Goal: Transaction & Acquisition: Purchase product/service

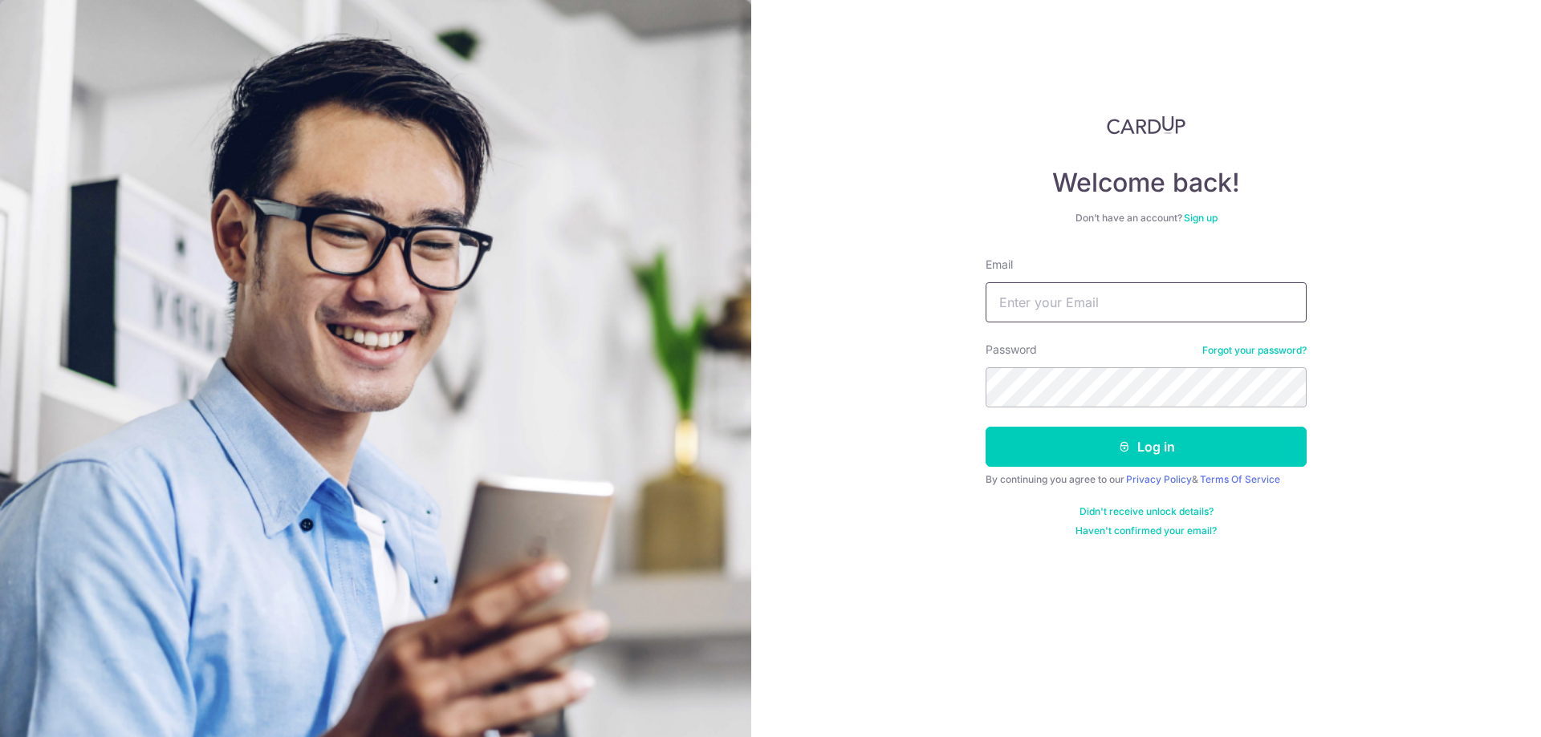
click at [1068, 307] on input "Email" at bounding box center [1145, 302] width 321 height 40
type input "DAR1US@OUTLOOK.SG"
click at [1206, 447] on button "Log in" at bounding box center [1145, 447] width 321 height 40
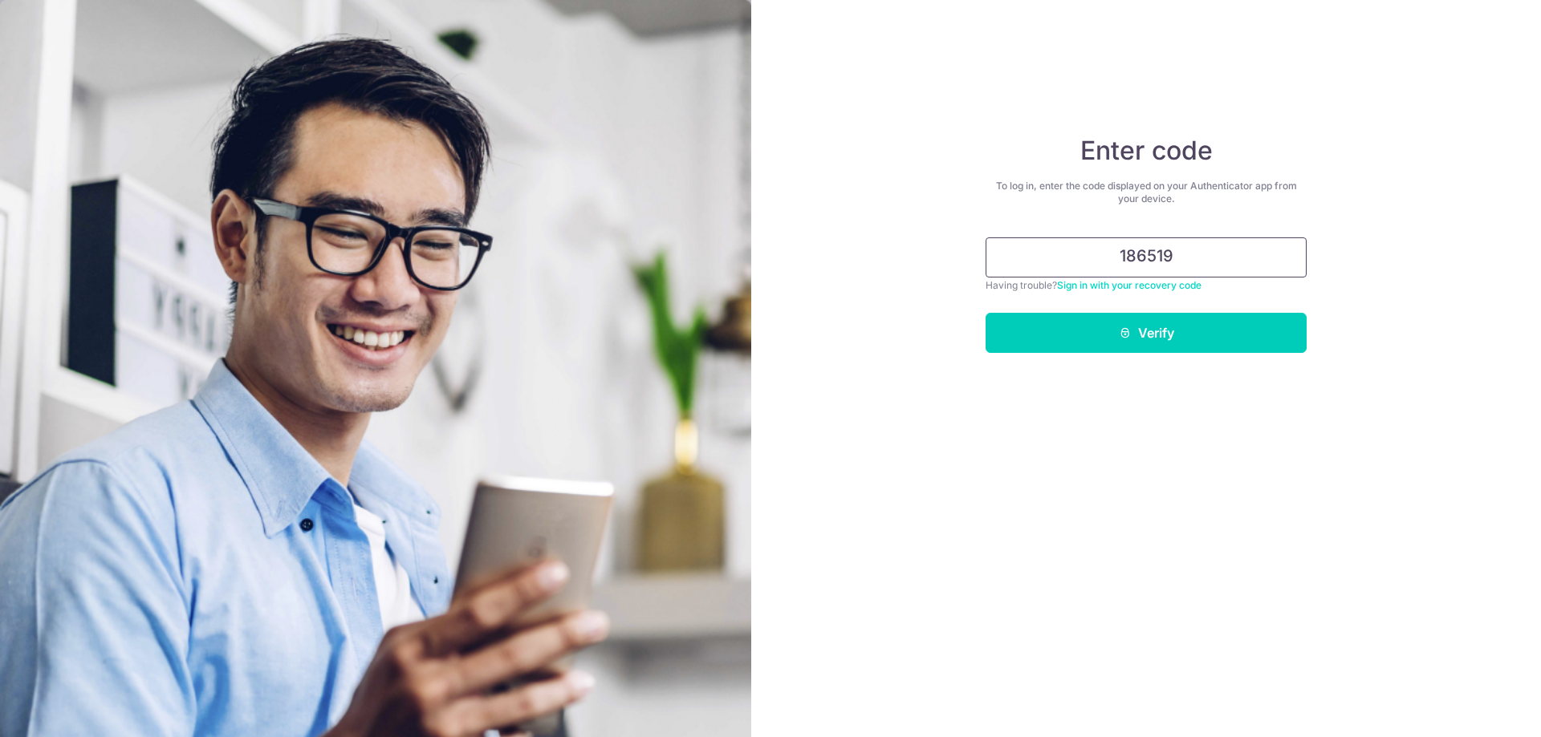
click at [985, 313] on button "Verify" at bounding box center [1145, 333] width 321 height 40
click at [1129, 331] on icon "submit" at bounding box center [1125, 333] width 13 height 13
drag, startPoint x: 1189, startPoint y: 248, endPoint x: 1005, endPoint y: 226, distance: 185.9
click at [1005, 226] on div "Enter code To log in, enter the code displayed on your Authenticator app from y…" at bounding box center [1145, 244] width 321 height 218
type input "1"
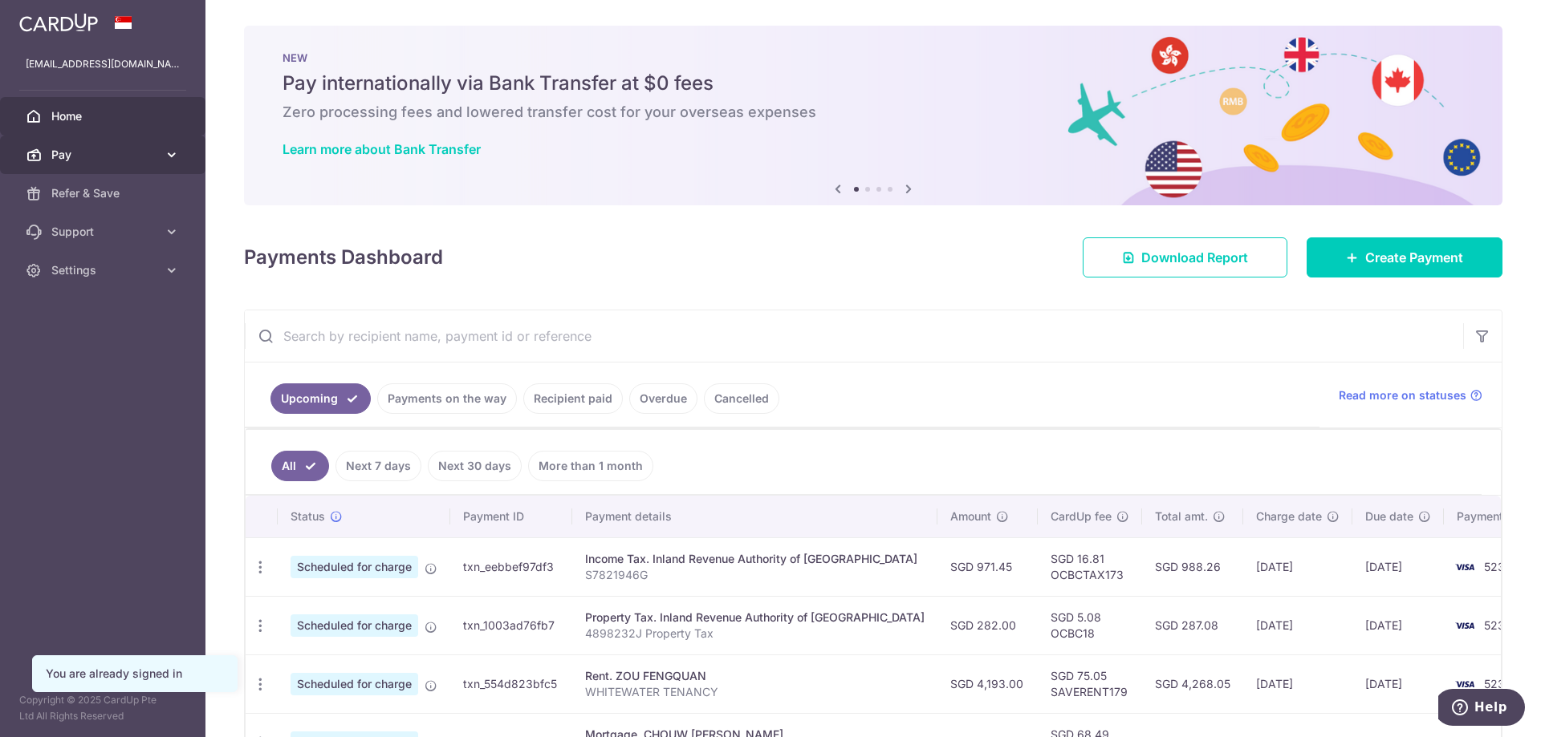
click at [109, 145] on link "Pay" at bounding box center [102, 155] width 205 height 39
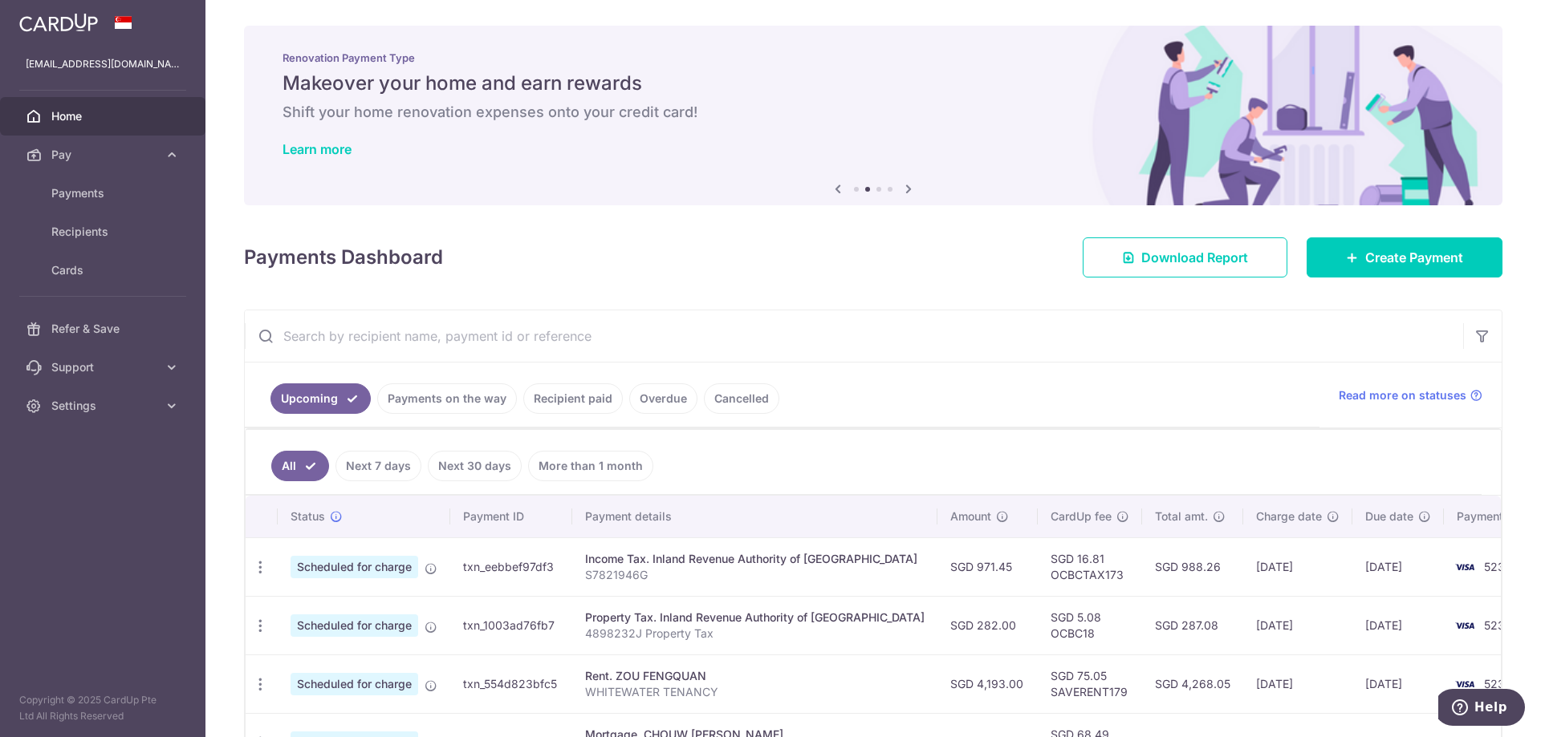
click at [146, 122] on span "Home" at bounding box center [104, 116] width 106 height 16
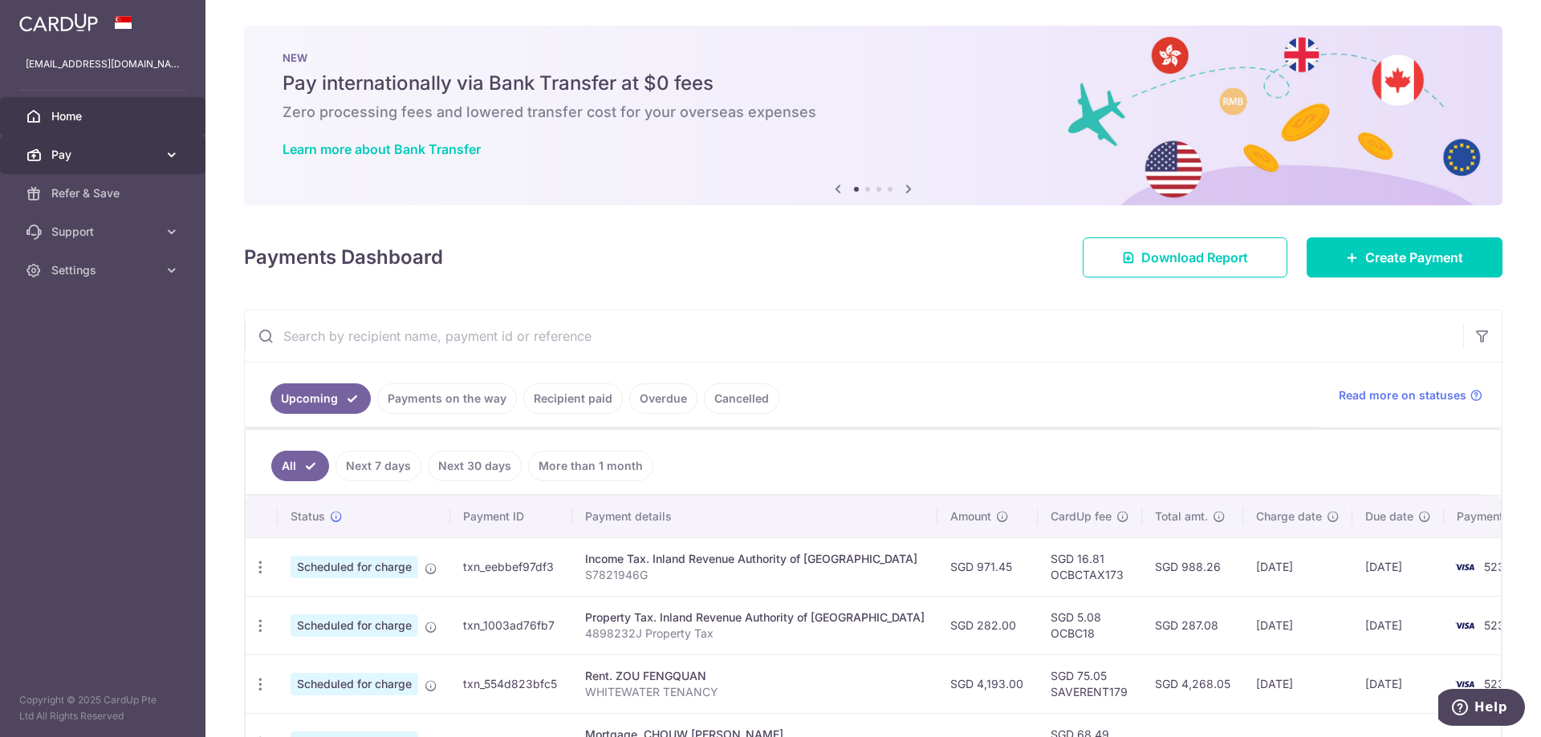
click at [114, 160] on span "Pay" at bounding box center [104, 155] width 106 height 16
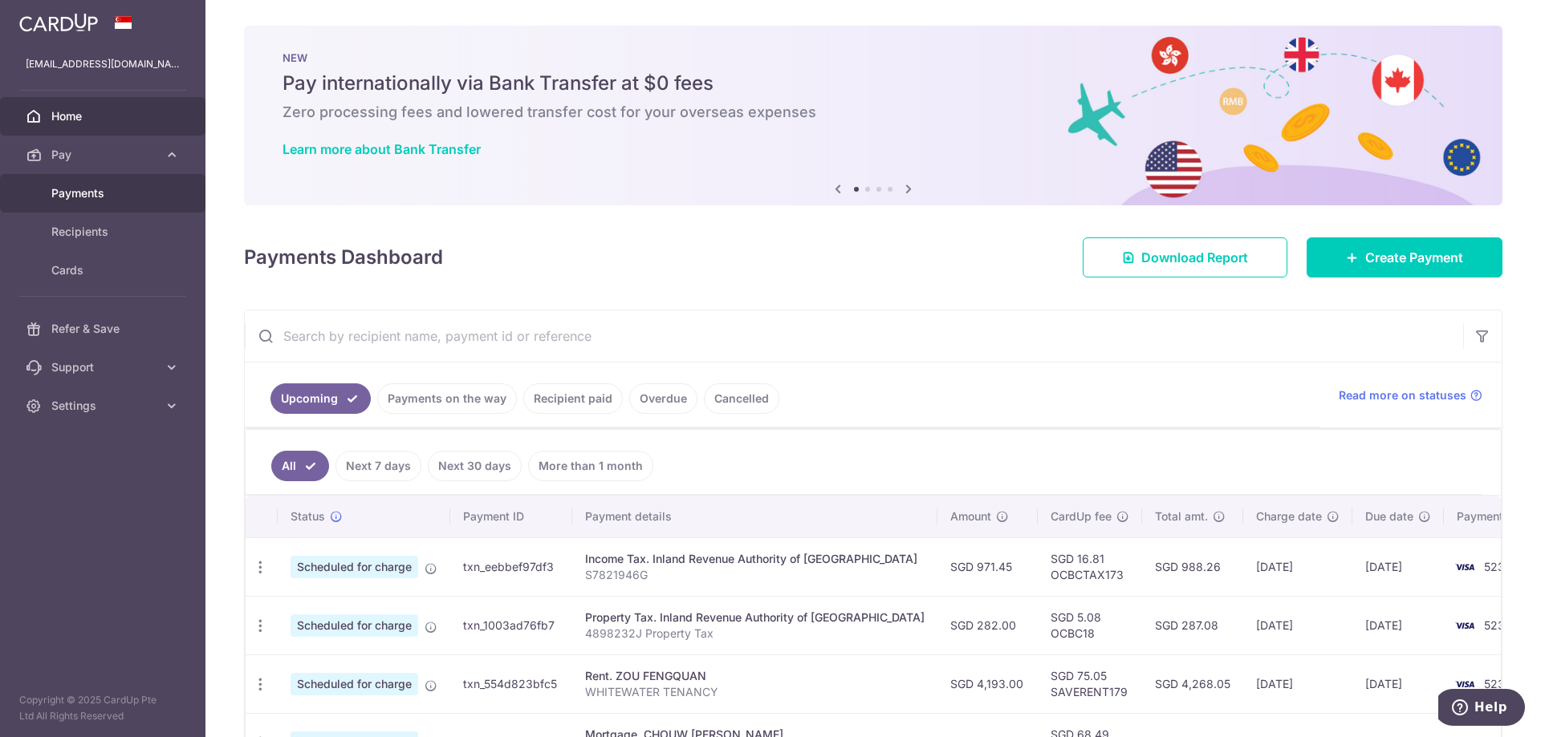
click at [96, 192] on span "Payments" at bounding box center [104, 193] width 106 height 16
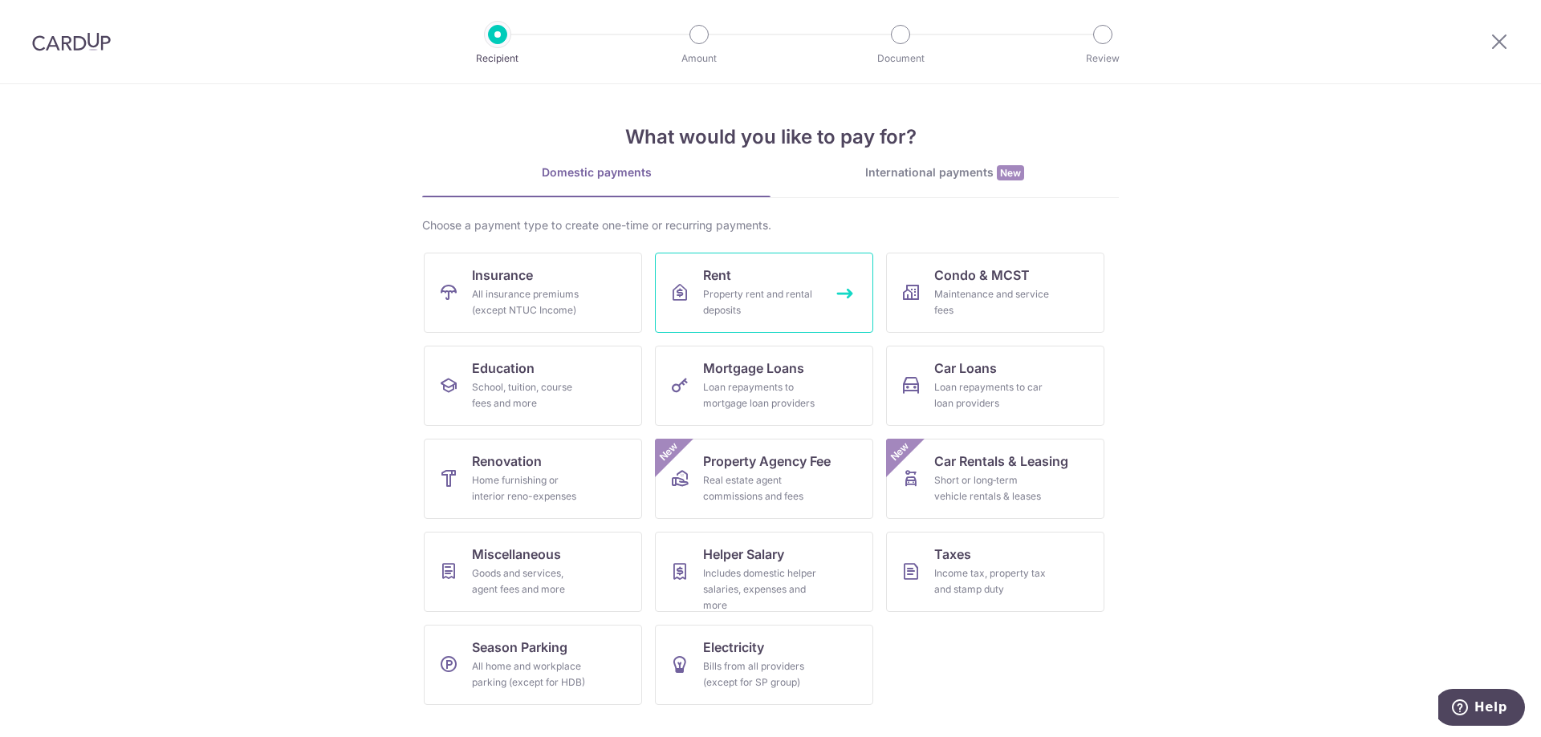
click at [762, 291] on div "Property rent and rental deposits" at bounding box center [761, 302] width 116 height 32
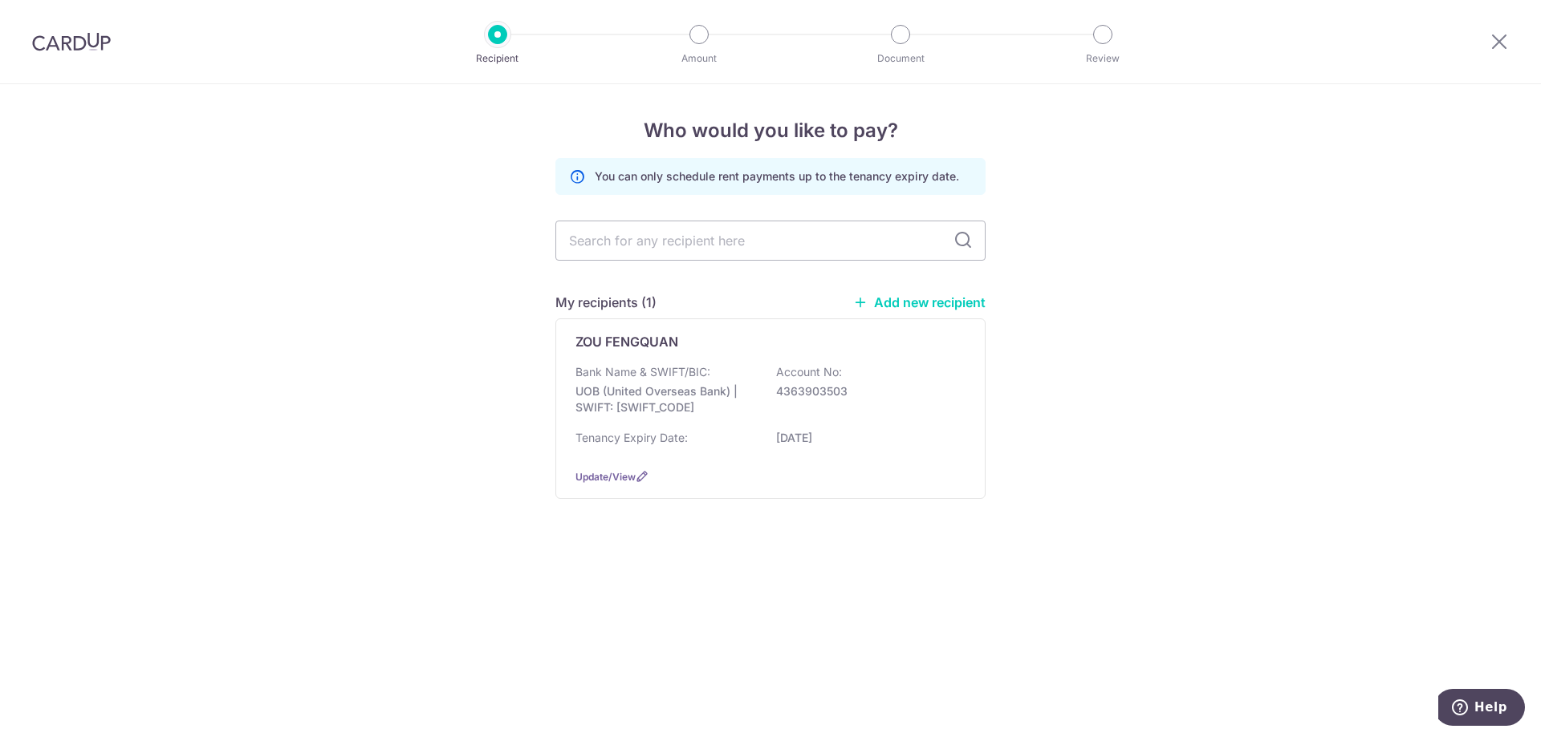
click at [924, 298] on link "Add new recipient" at bounding box center [919, 303] width 132 height 16
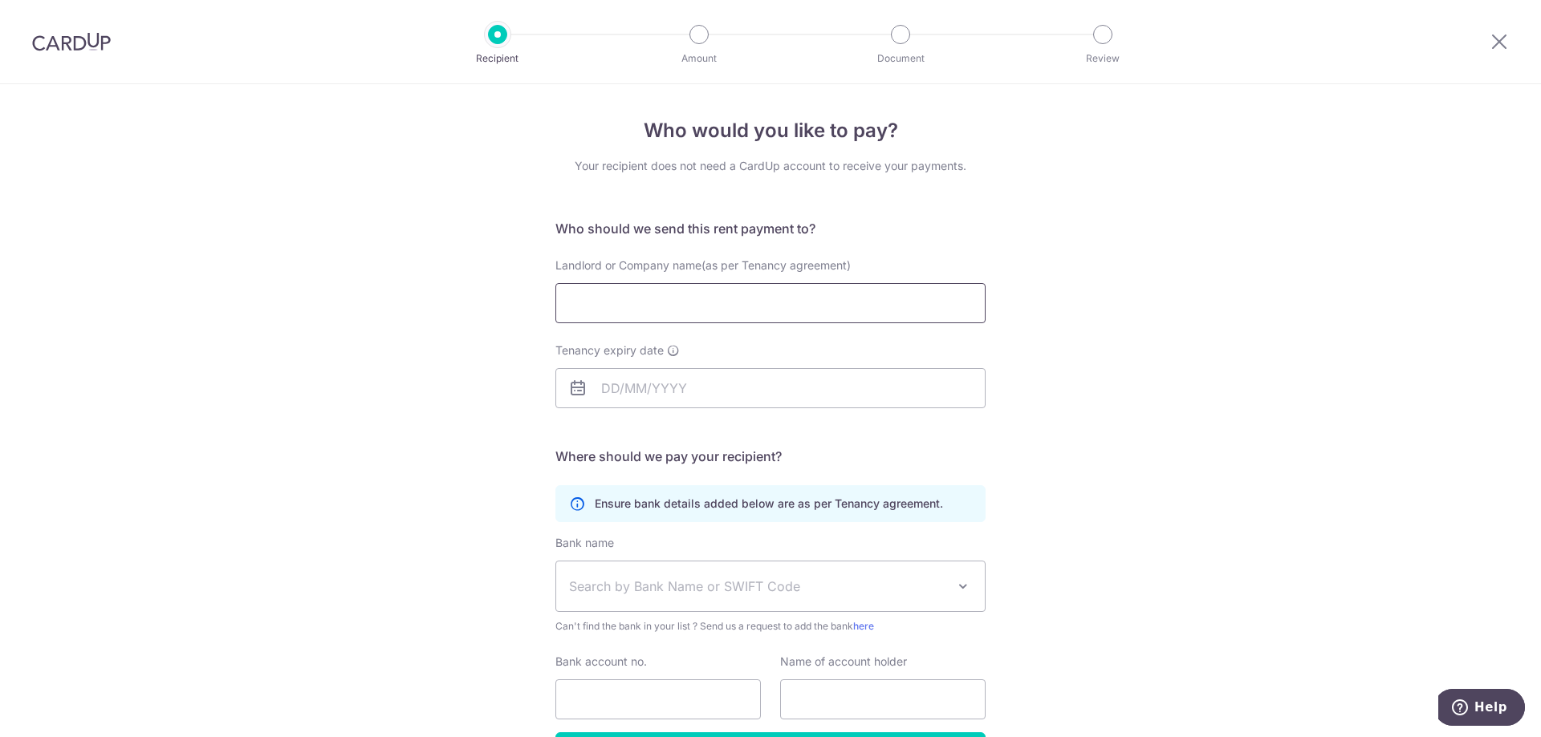
click at [924, 298] on input "Landlord or Company name(as per Tenancy agreement)" at bounding box center [770, 303] width 430 height 40
type input "ZOU FENGQUAN"
click at [737, 384] on input "Tenancy expiry date" at bounding box center [770, 388] width 430 height 40
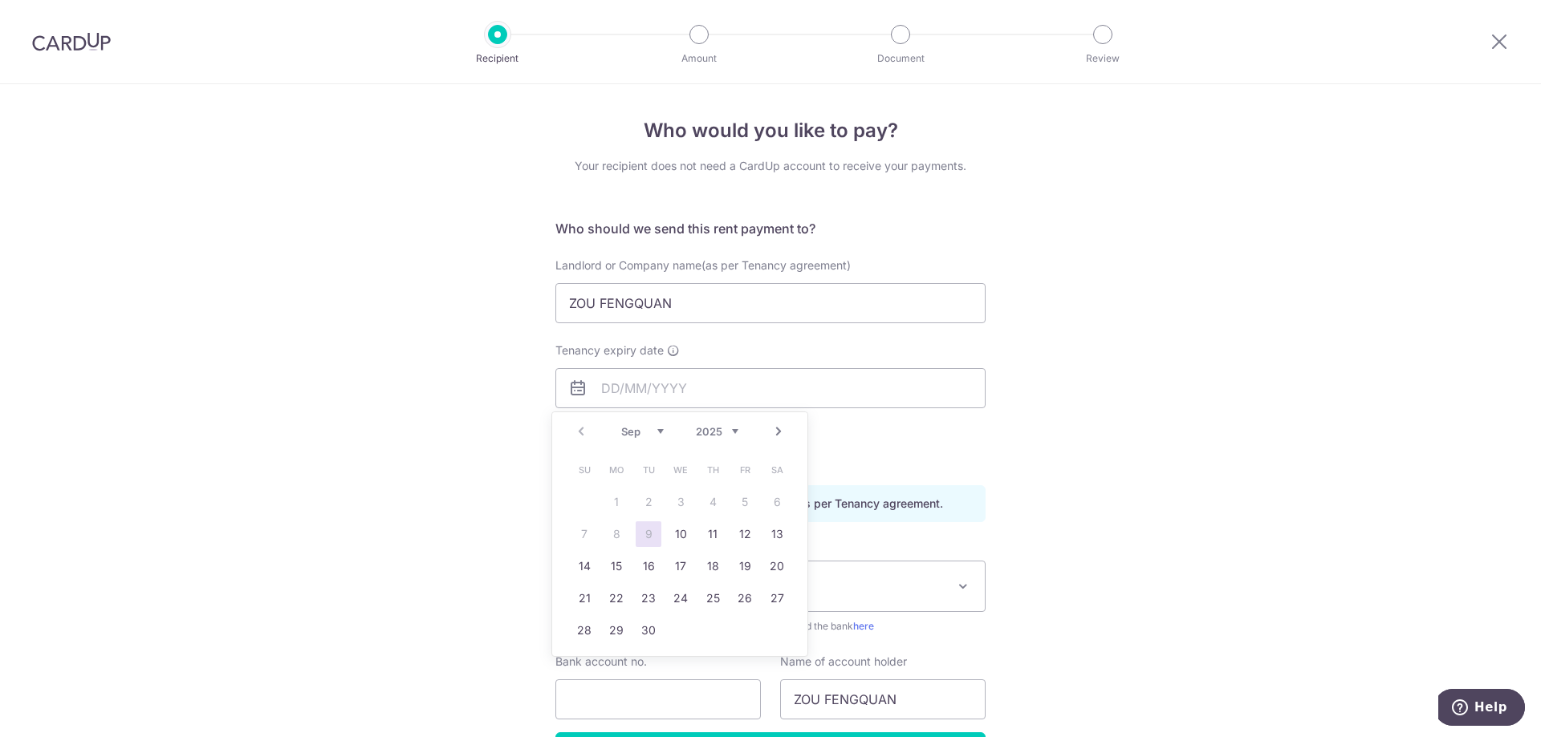
click at [661, 430] on select "Sep Oct Nov Dec" at bounding box center [642, 431] width 43 height 13
click at [731, 429] on select "2025 2026 2027 2028 2029 2030 2031 2032 2033 2034 2035" at bounding box center [717, 431] width 43 height 13
click at [651, 426] on select "Jan Feb Mar Apr May Jun Jul Aug Sep Oct Nov Dec" at bounding box center [642, 431] width 43 height 13
click at [713, 503] on link "2" at bounding box center [713, 503] width 26 height 26
type input "02/08/2029"
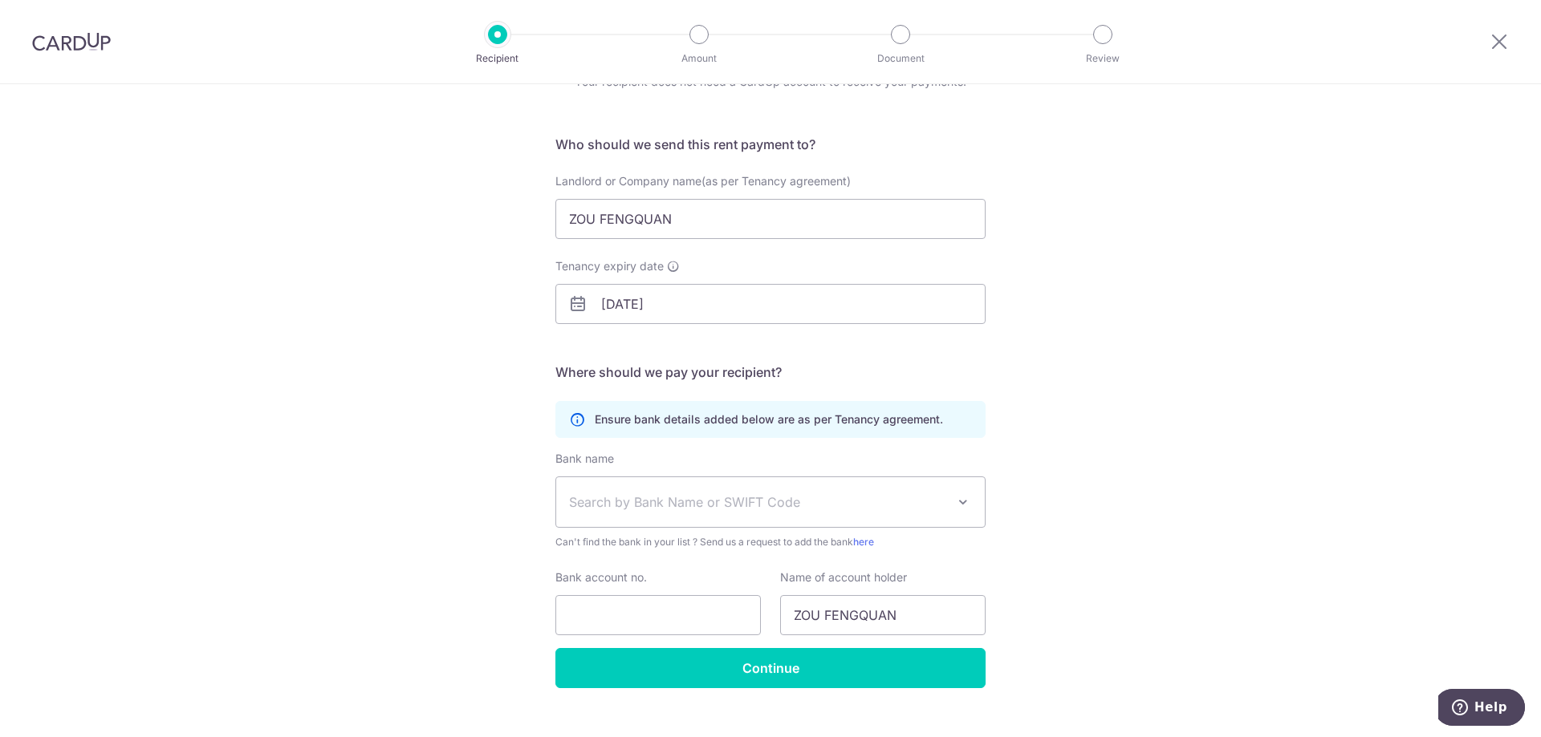
scroll to position [111, 0]
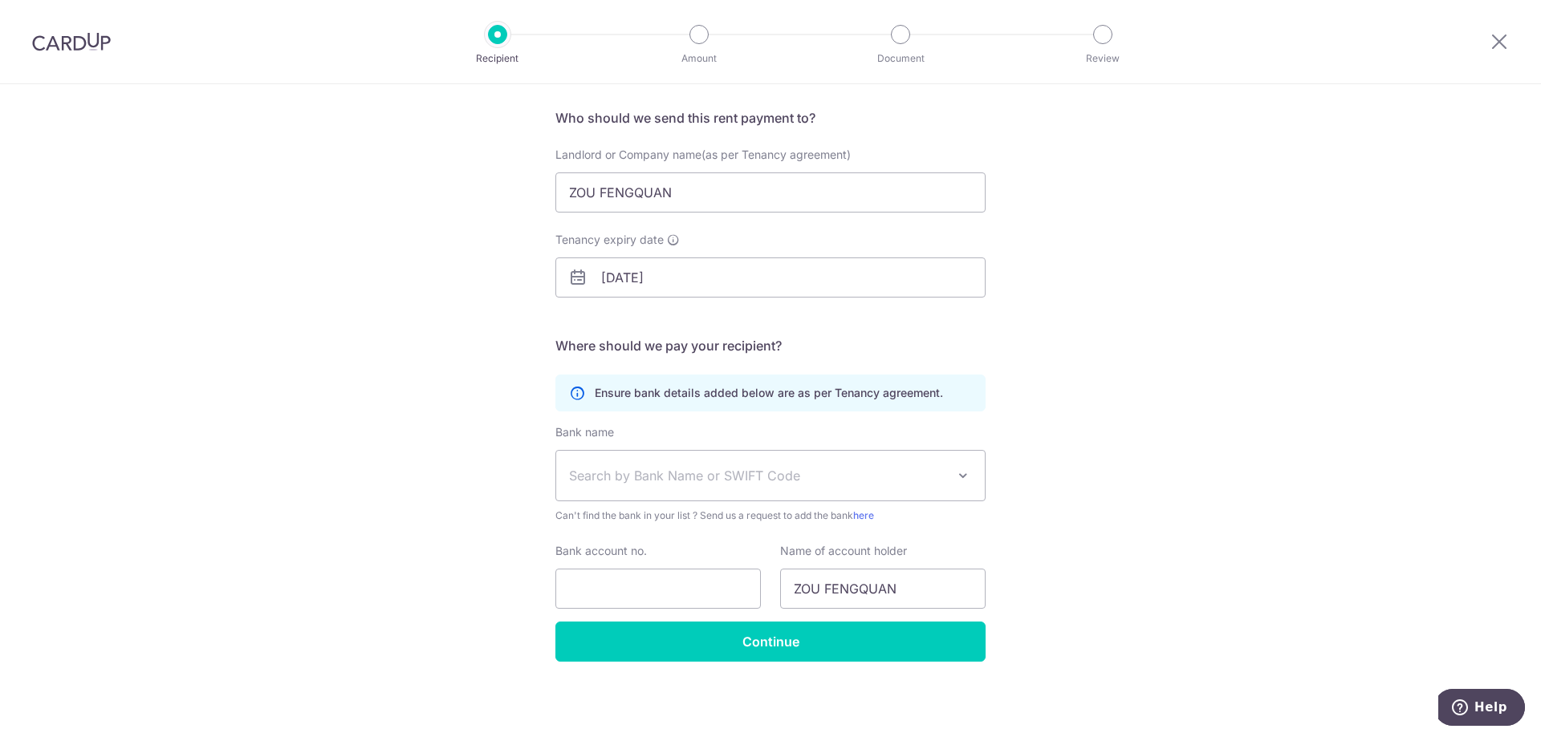
click at [725, 482] on span "Search by Bank Name or SWIFT Code" at bounding box center [757, 475] width 377 height 19
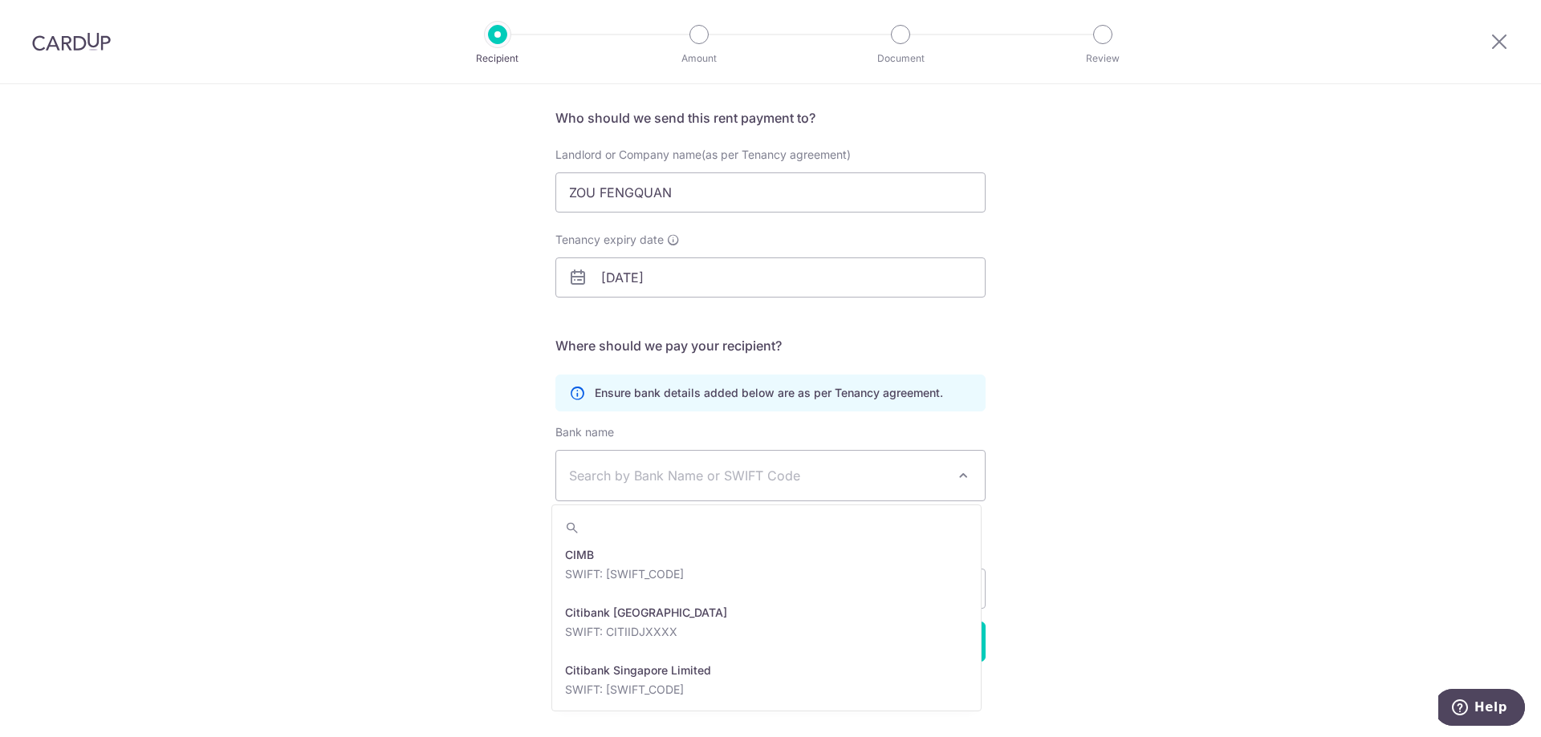
scroll to position [722, 0]
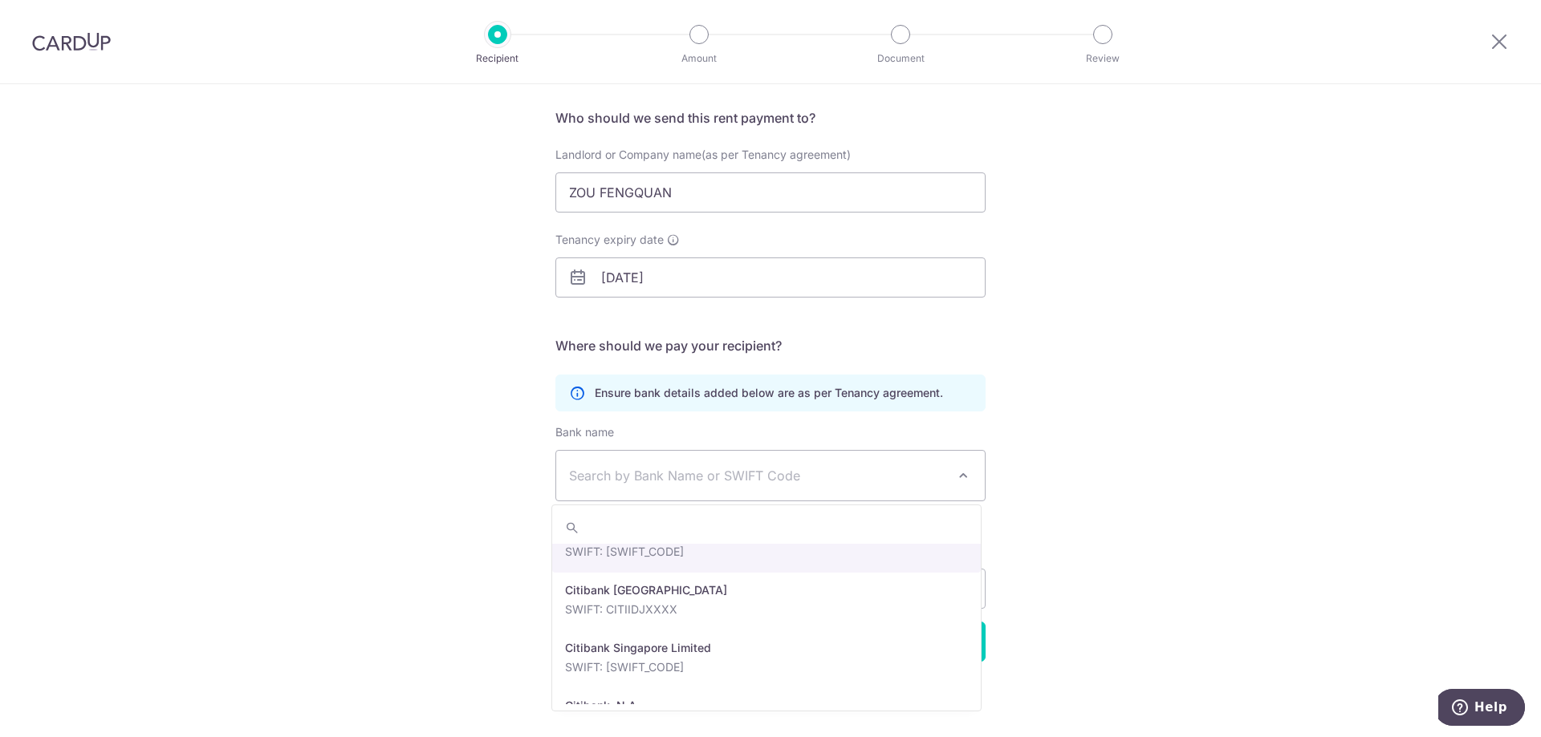
click at [693, 482] on span "Search by Bank Name or SWIFT Code" at bounding box center [757, 475] width 377 height 19
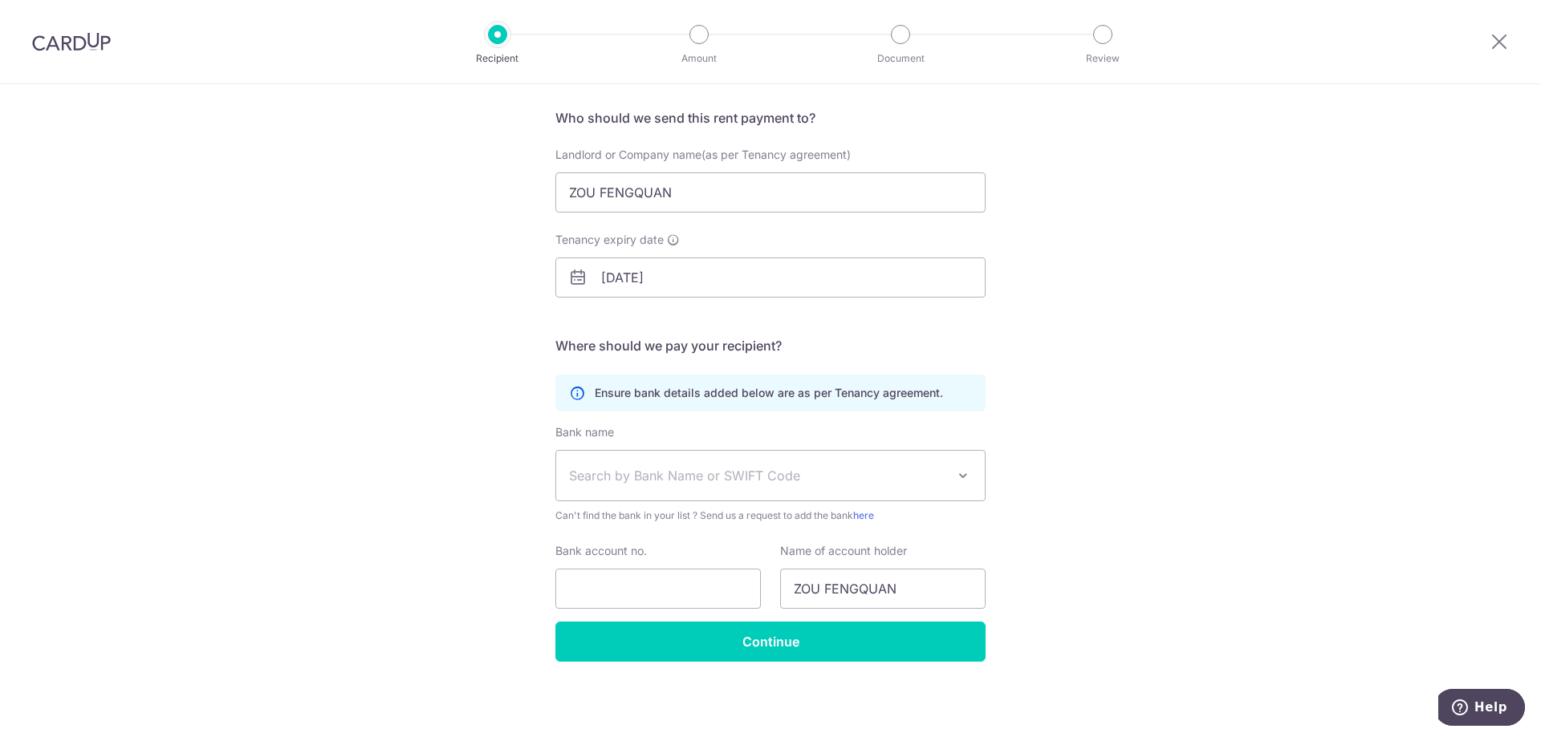
click at [693, 482] on span "Search by Bank Name or SWIFT Code" at bounding box center [757, 475] width 377 height 19
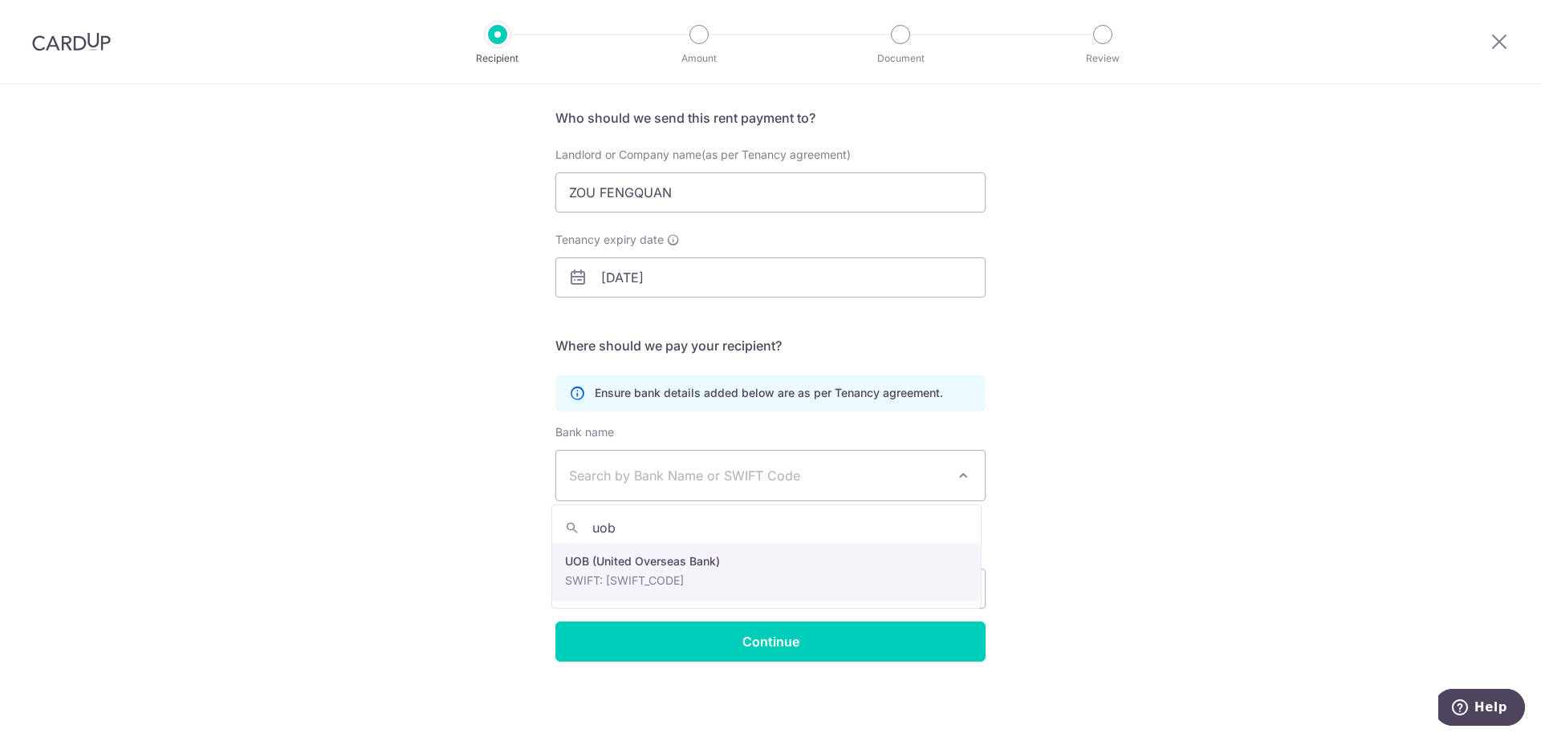
type input "uob"
select select "18"
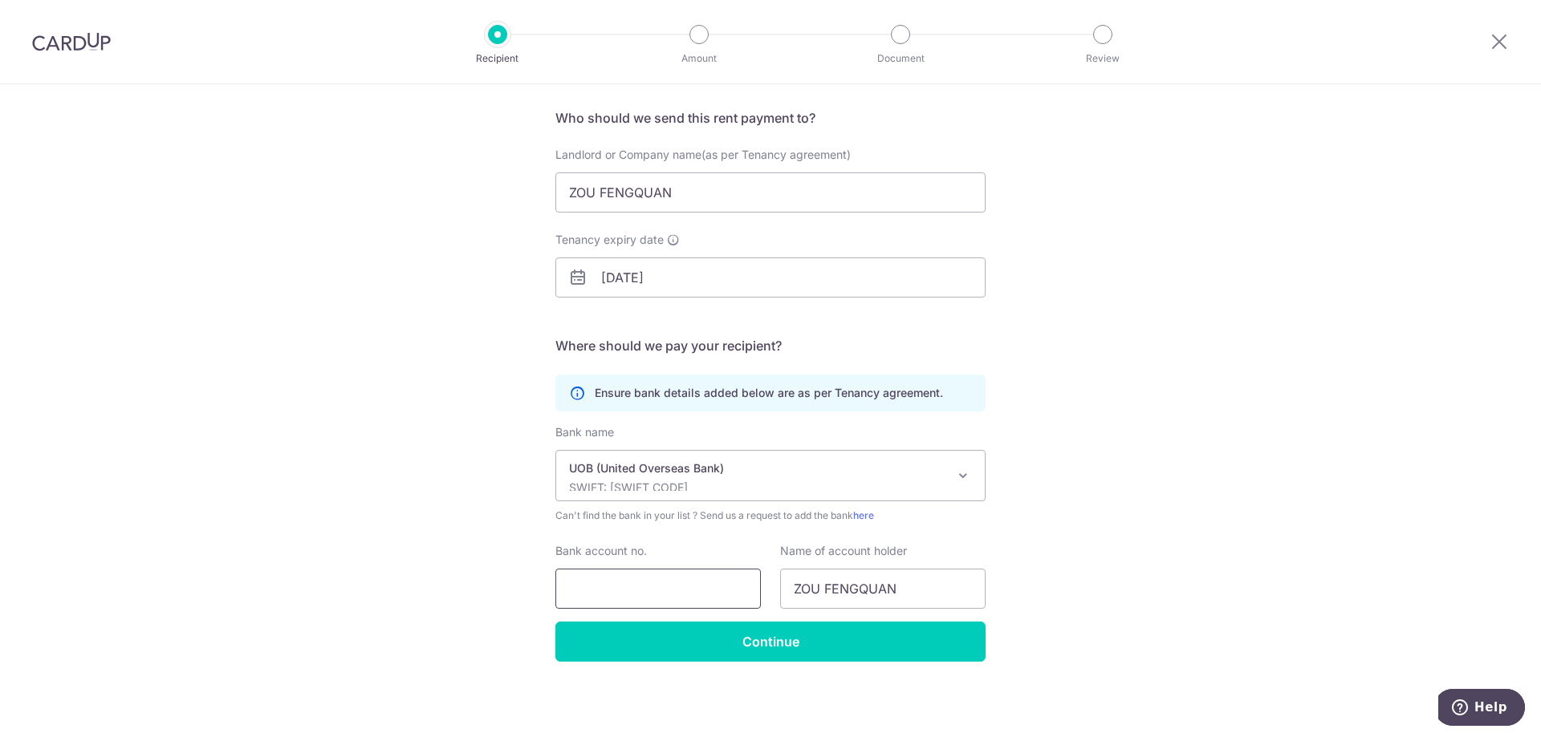
click at [683, 593] on input "Bank account no." at bounding box center [657, 589] width 205 height 40
type input "4363903503"
click at [740, 648] on input "Continue" at bounding box center [770, 642] width 430 height 40
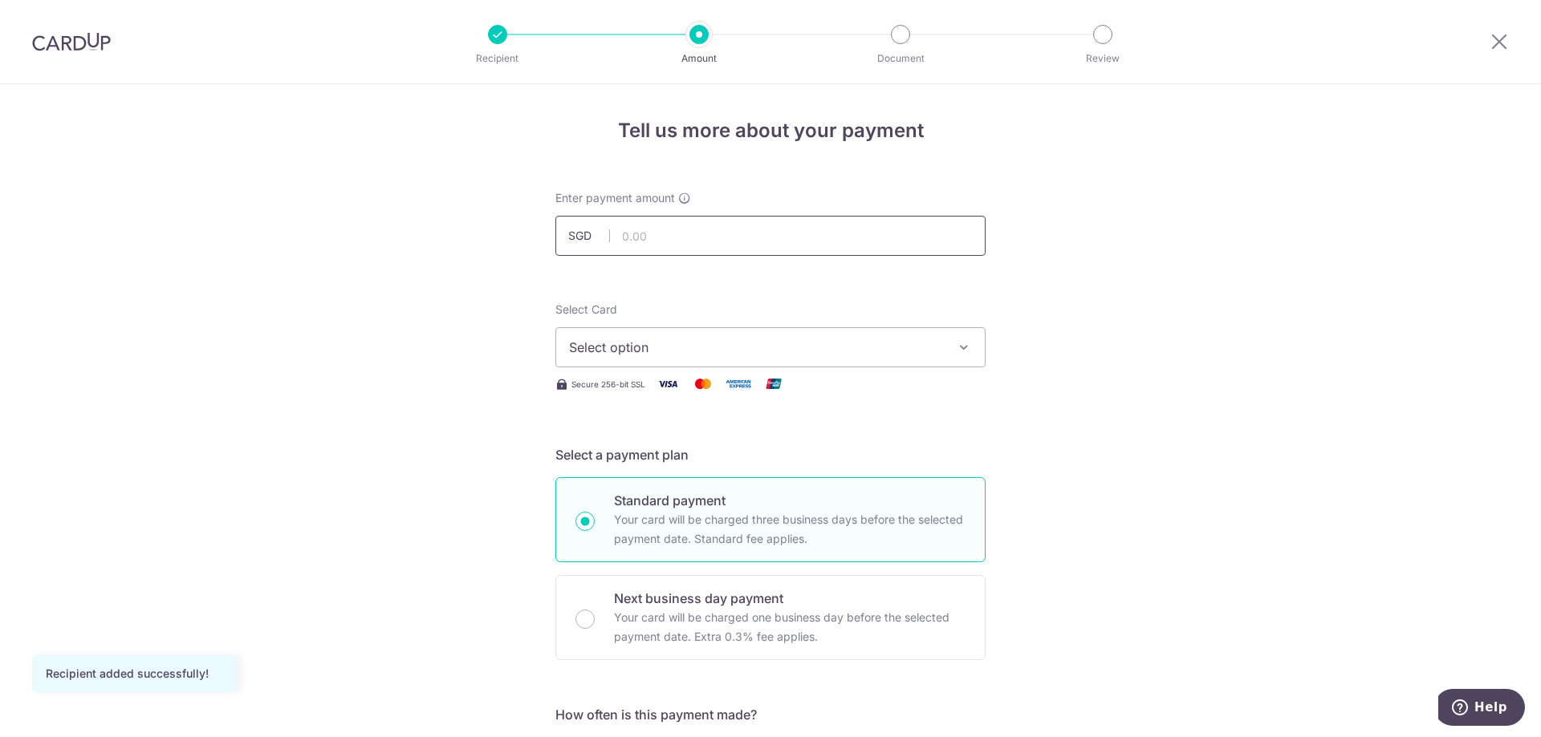
click at [721, 237] on input "text" at bounding box center [770, 236] width 430 height 40
type input "12,800.00"
click at [758, 347] on span "Select option" at bounding box center [756, 347] width 374 height 19
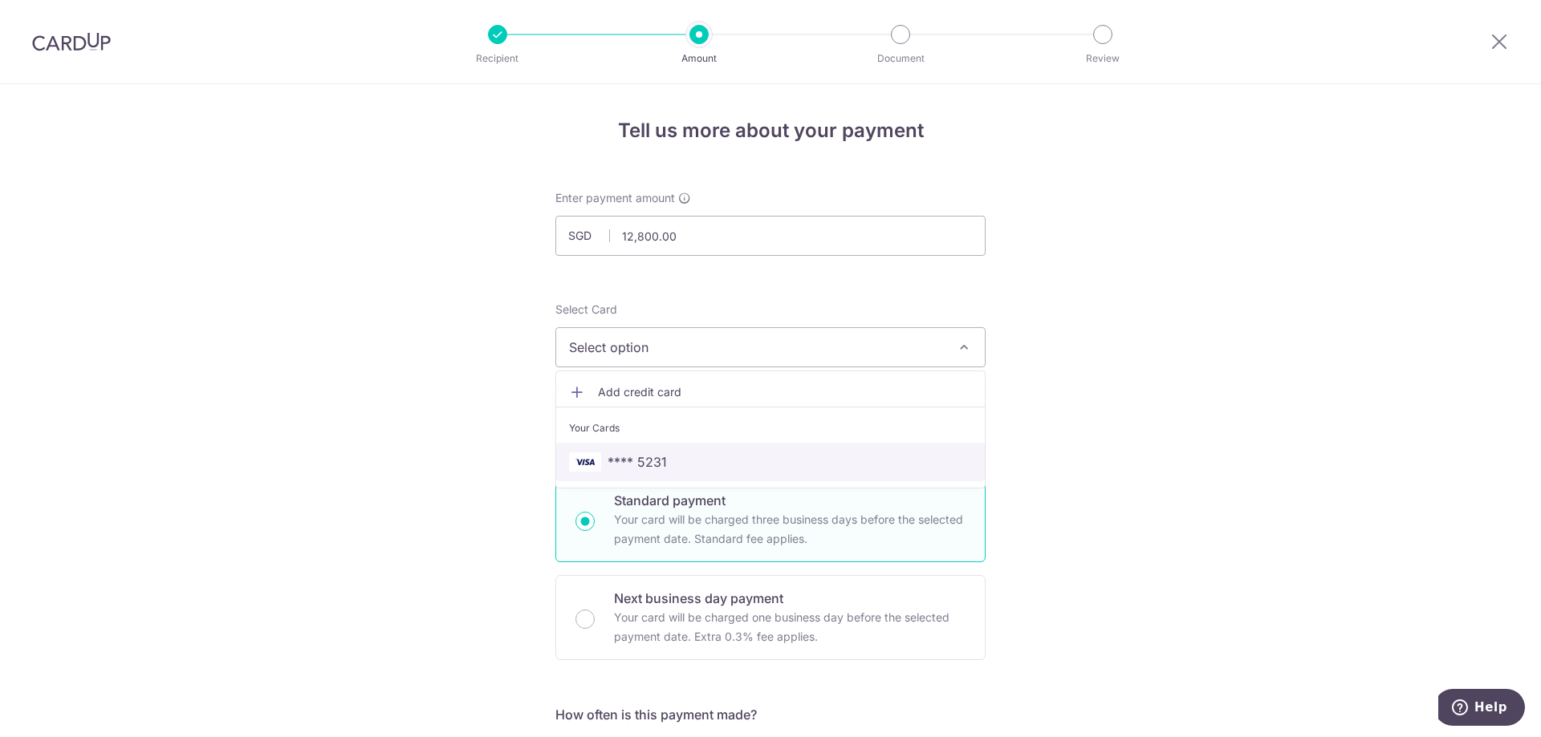
click at [760, 470] on span "**** 5231" at bounding box center [770, 462] width 403 height 19
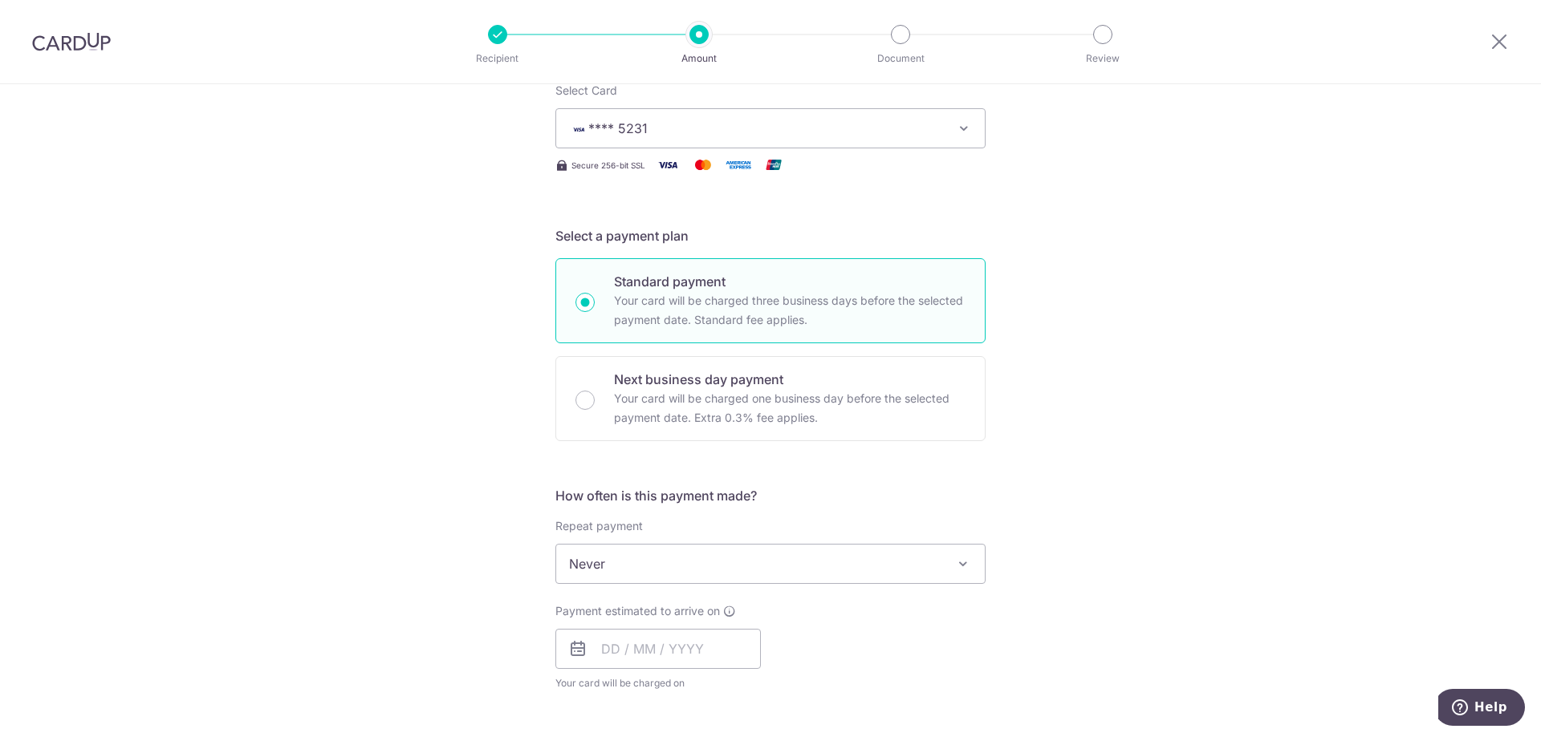
scroll to position [241, 0]
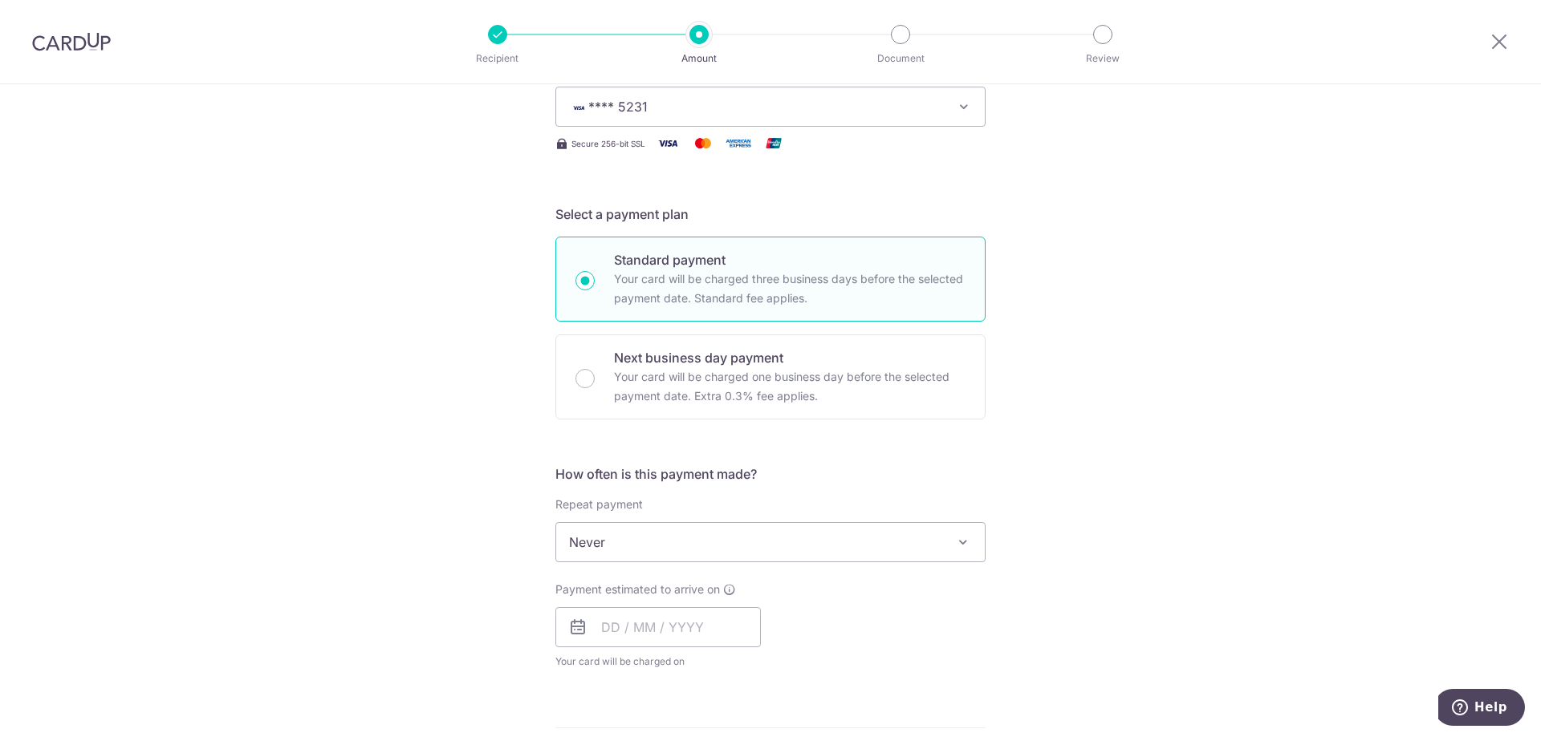
click at [783, 538] on span "Never" at bounding box center [770, 542] width 429 height 39
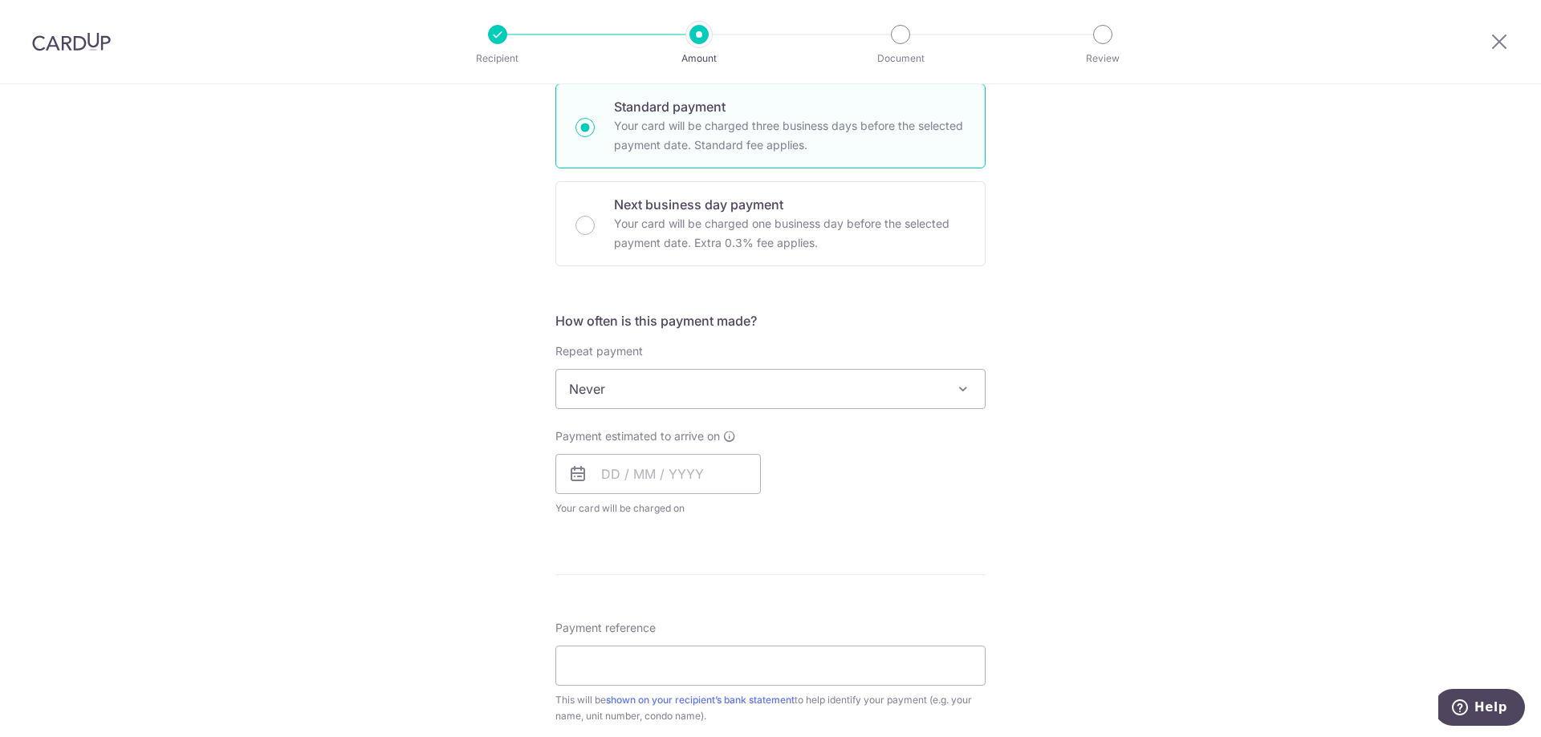
scroll to position [401, 0]
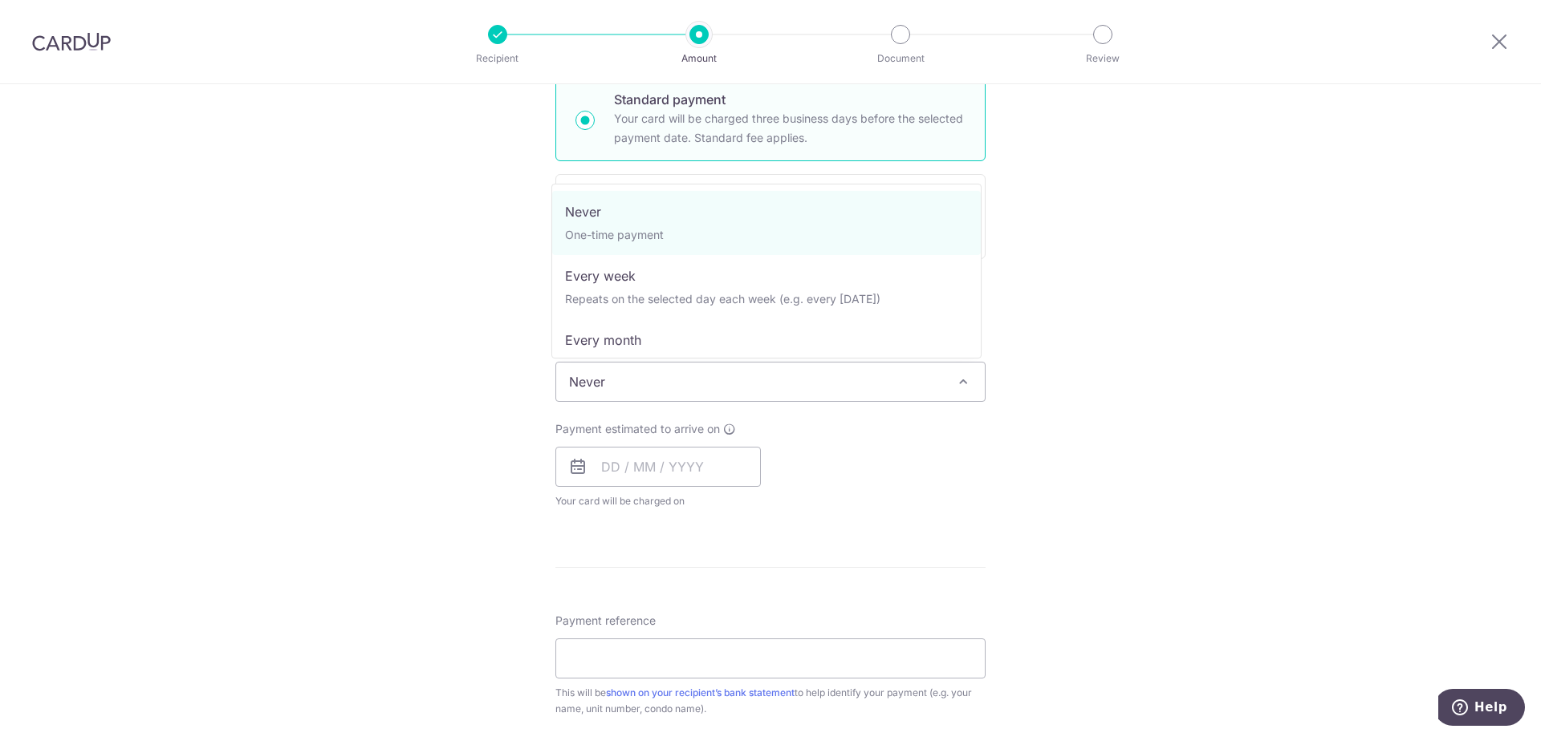
click at [772, 380] on span "Never" at bounding box center [770, 382] width 429 height 39
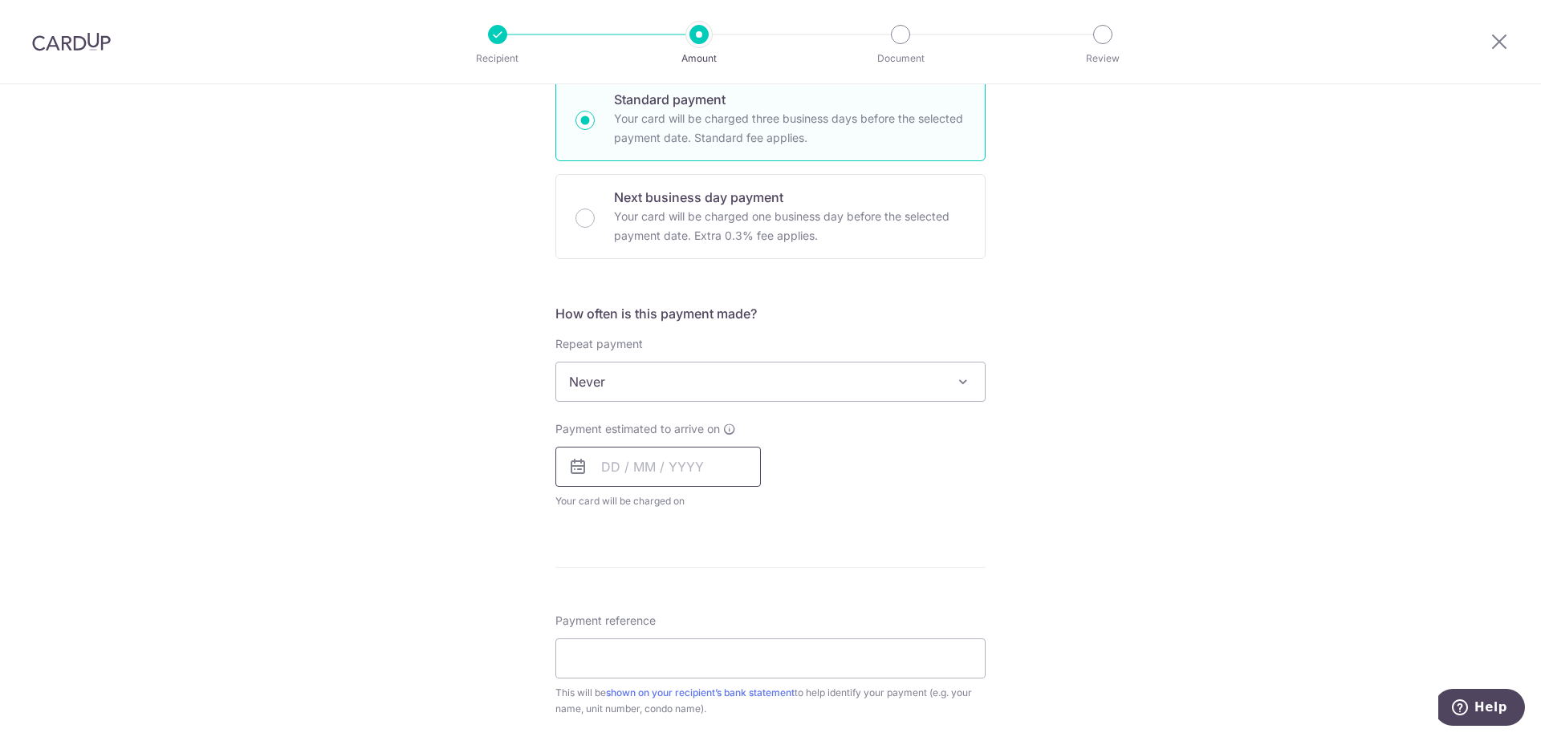
click at [599, 464] on input "text" at bounding box center [657, 467] width 205 height 40
type input "0"
type input "10/09/2025"
click at [1121, 513] on div "Tell us more about your payment Enter payment amount SGD 12,800.00 12800.00 Rec…" at bounding box center [770, 409] width 1541 height 1452
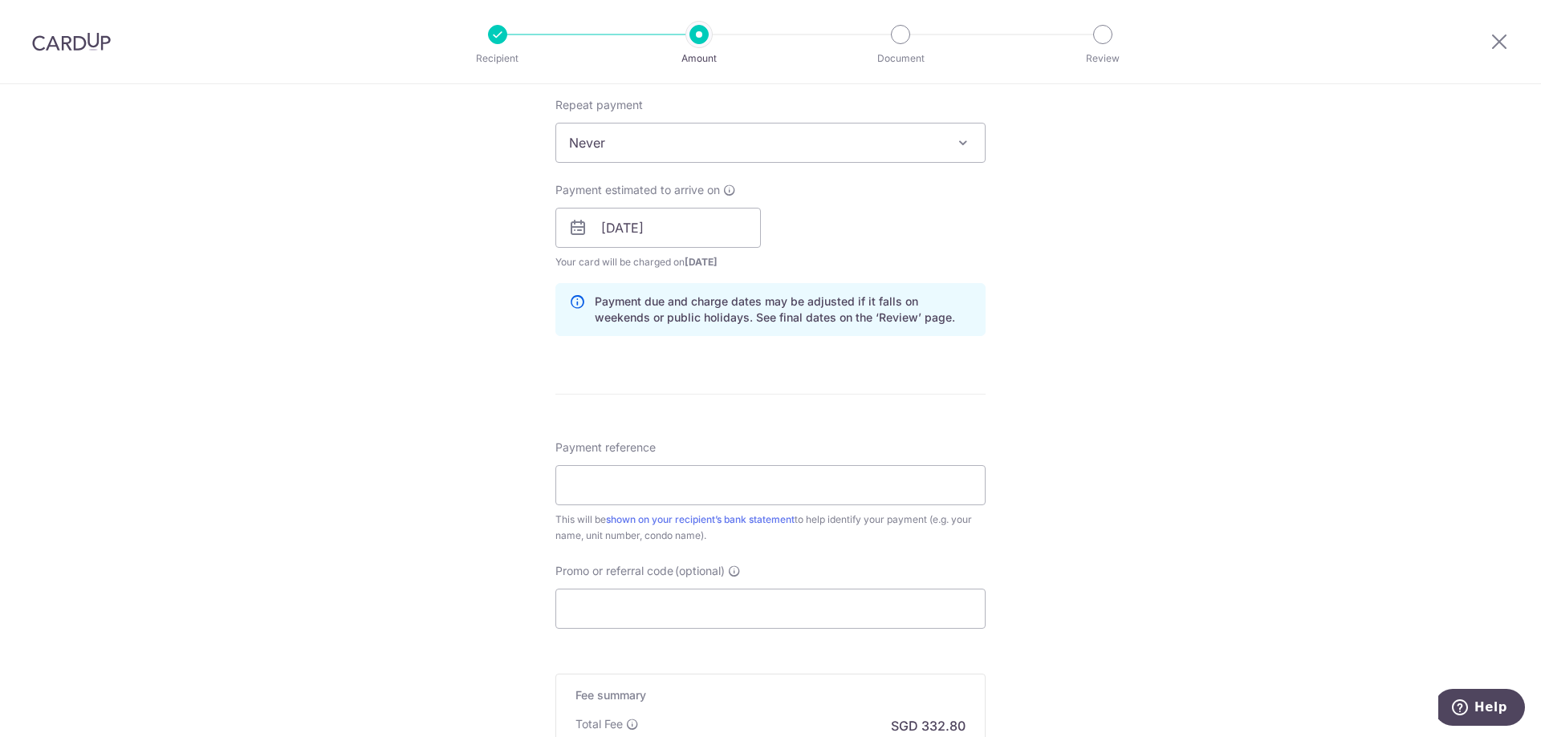
scroll to position [642, 0]
click at [920, 480] on input "Payment reference" at bounding box center [770, 484] width 430 height 40
type input "f"
type input "[PERSON_NAME]"
click at [856, 598] on input "Promo or referral code (optional)" at bounding box center [770, 607] width 430 height 40
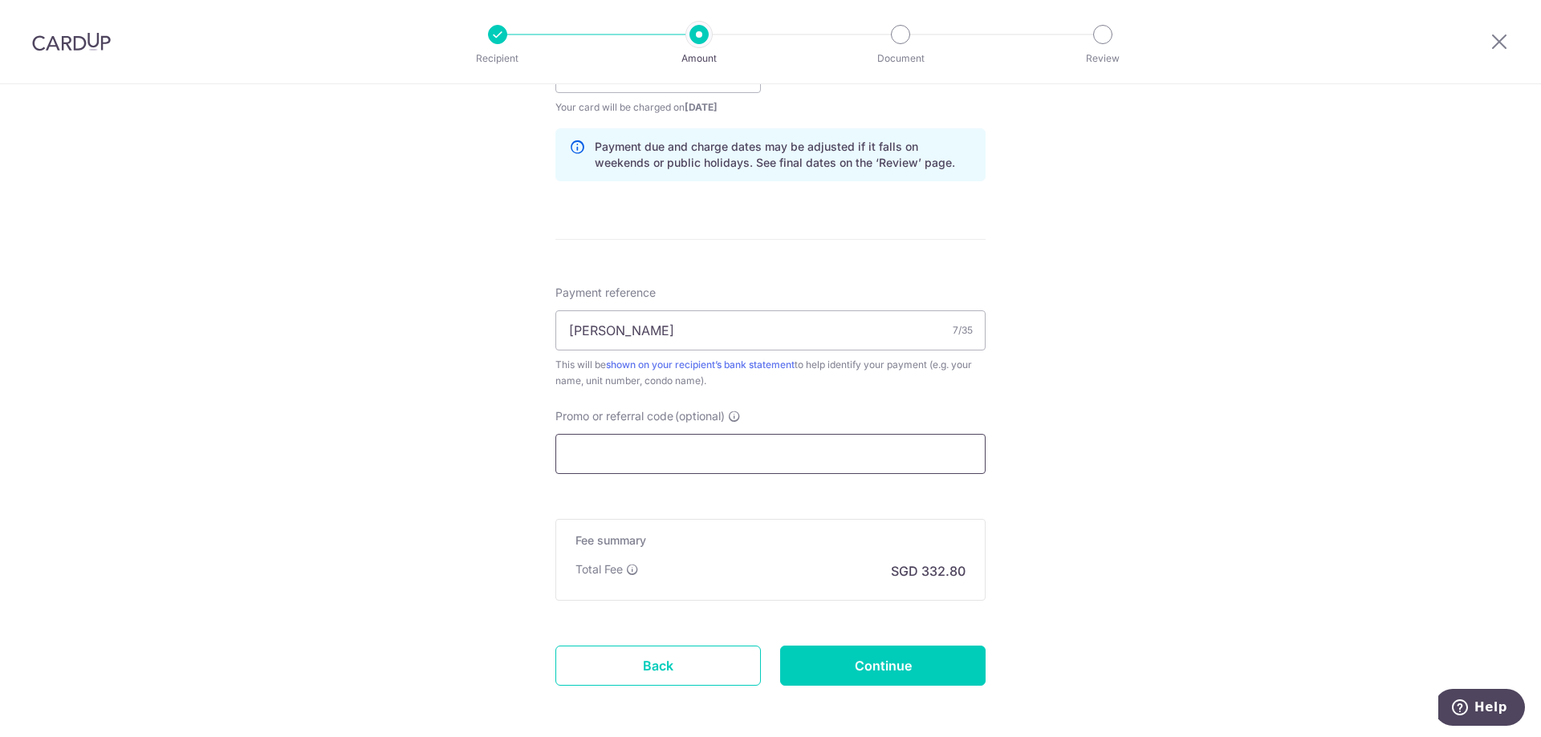
scroll to position [803, 0]
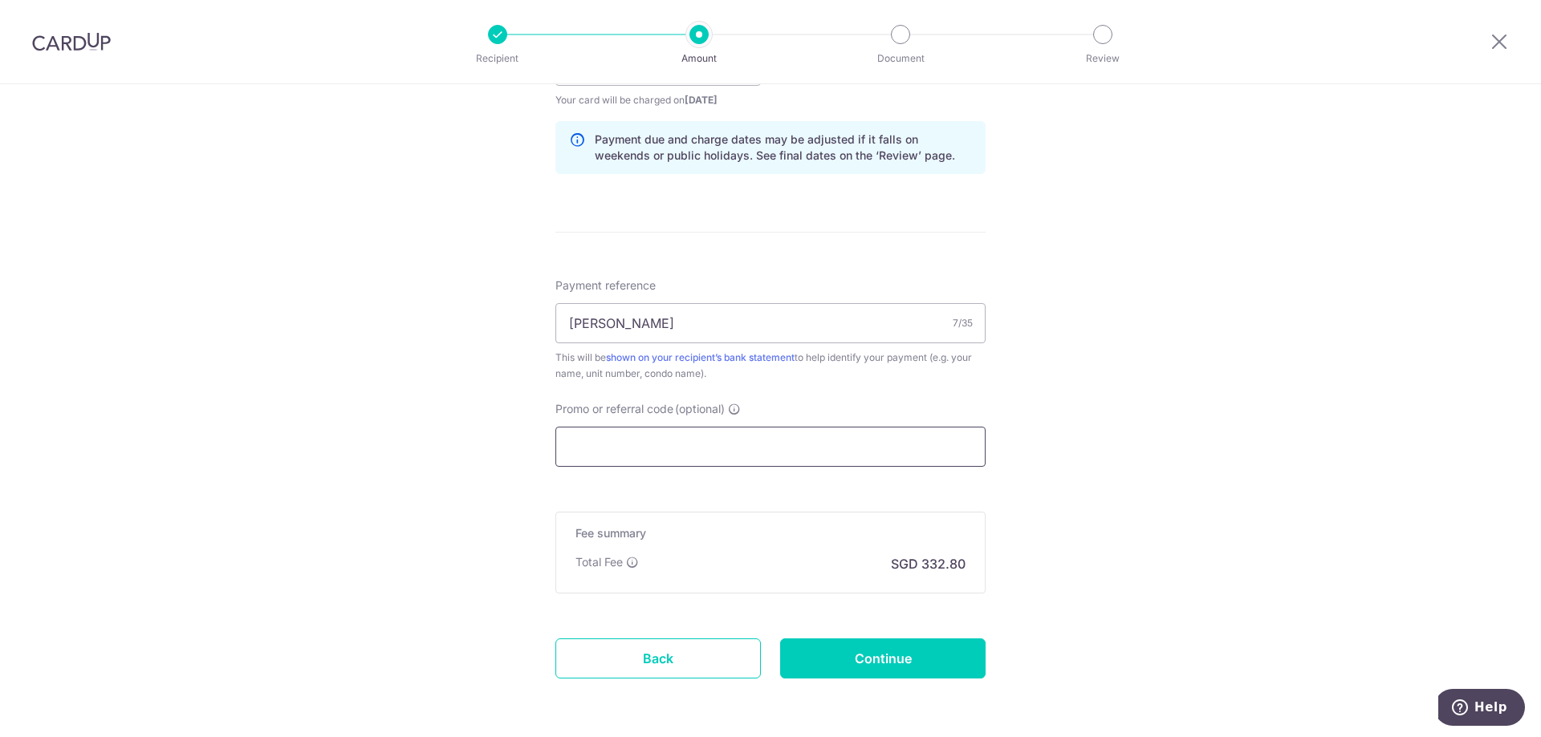
paste input "SAVERENT179"
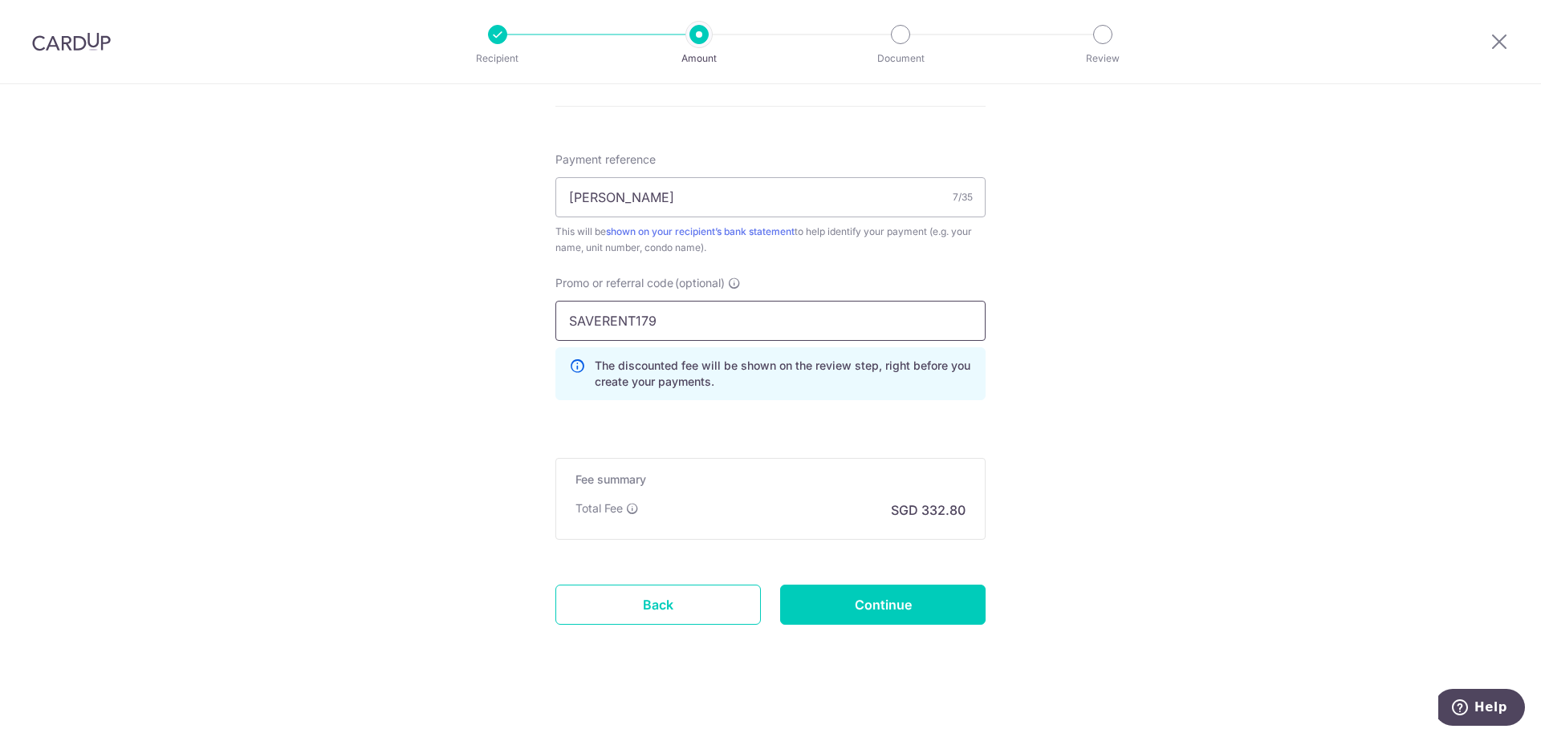
scroll to position [937, 0]
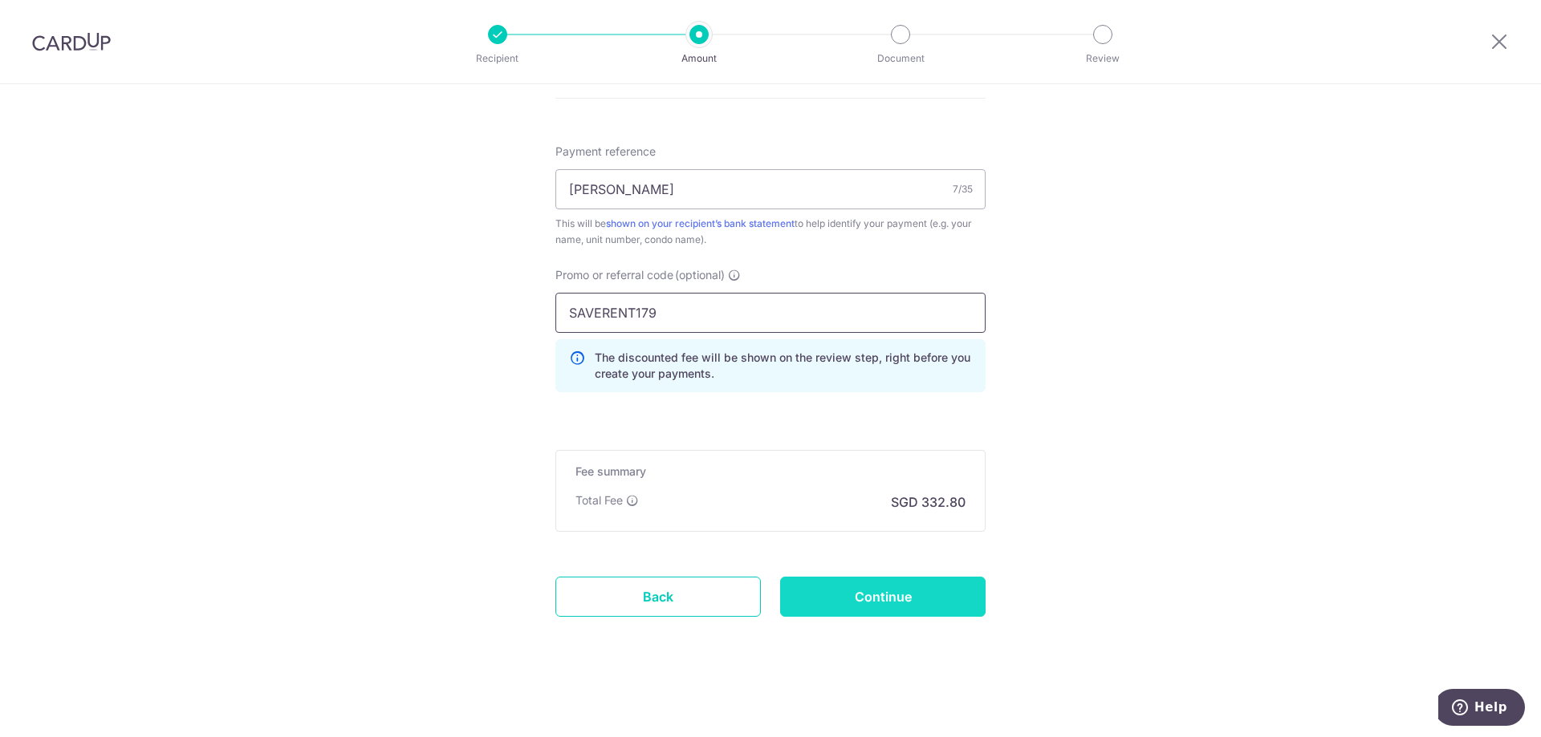
type input "SAVERENT179"
click at [872, 599] on input "Continue" at bounding box center [882, 597] width 205 height 40
type input "Create Schedule"
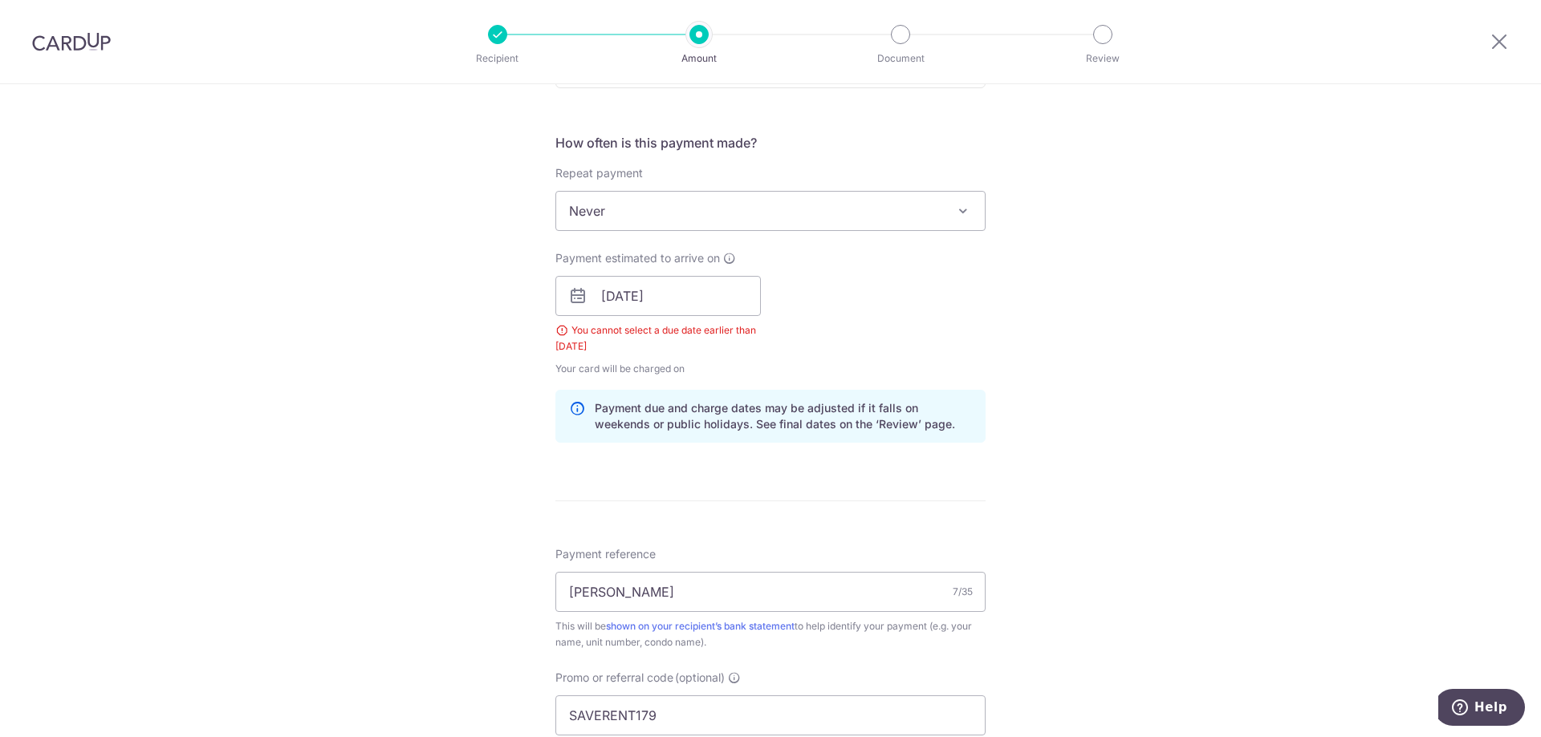
scroll to position [570, 0]
click at [609, 303] on input "[DATE]" at bounding box center [657, 298] width 205 height 40
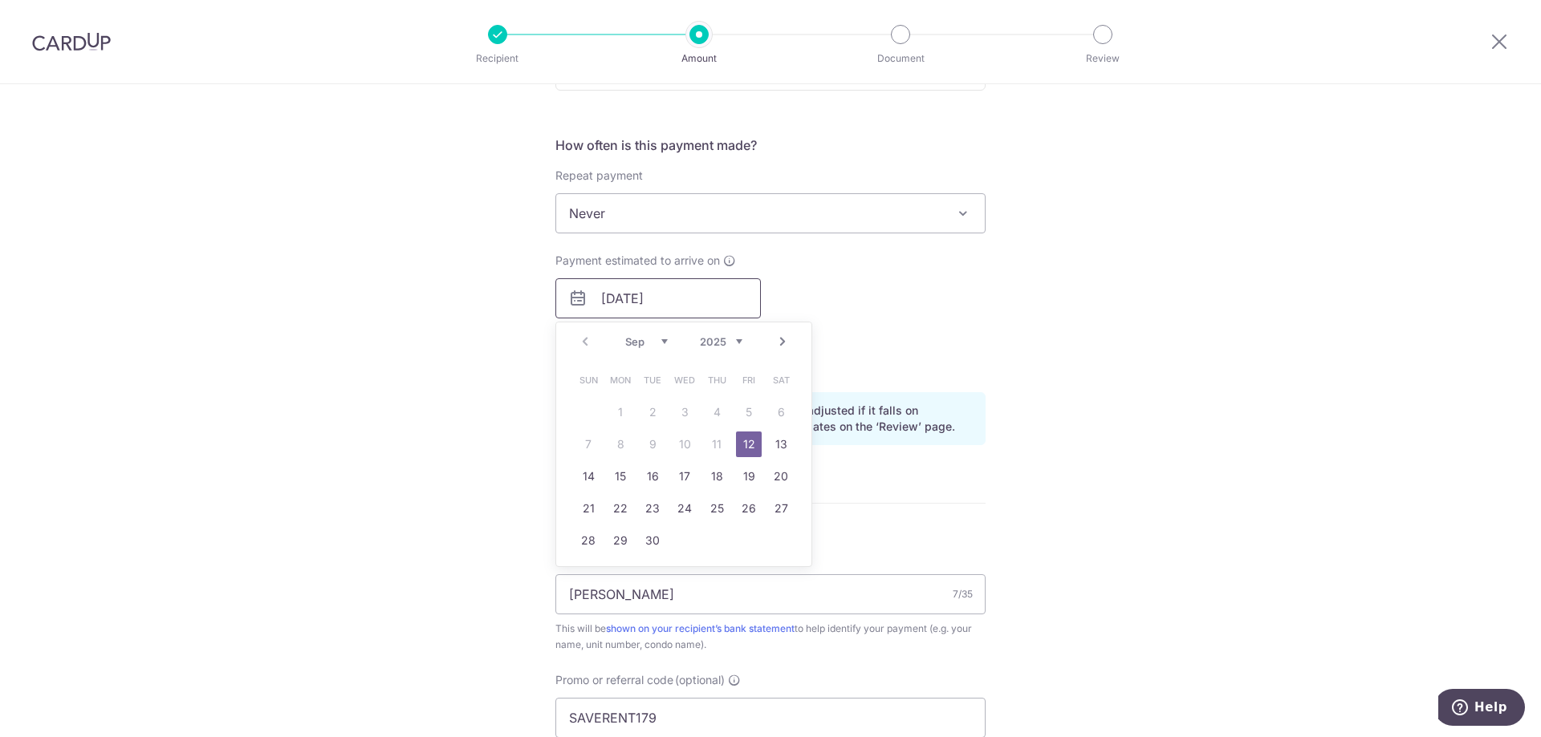
type input "[DATE]"
click at [1053, 459] on div "Tell us more about your payment Enter payment amount SGD 12,800.00 12800.00 Sel…" at bounding box center [770, 328] width 1541 height 1628
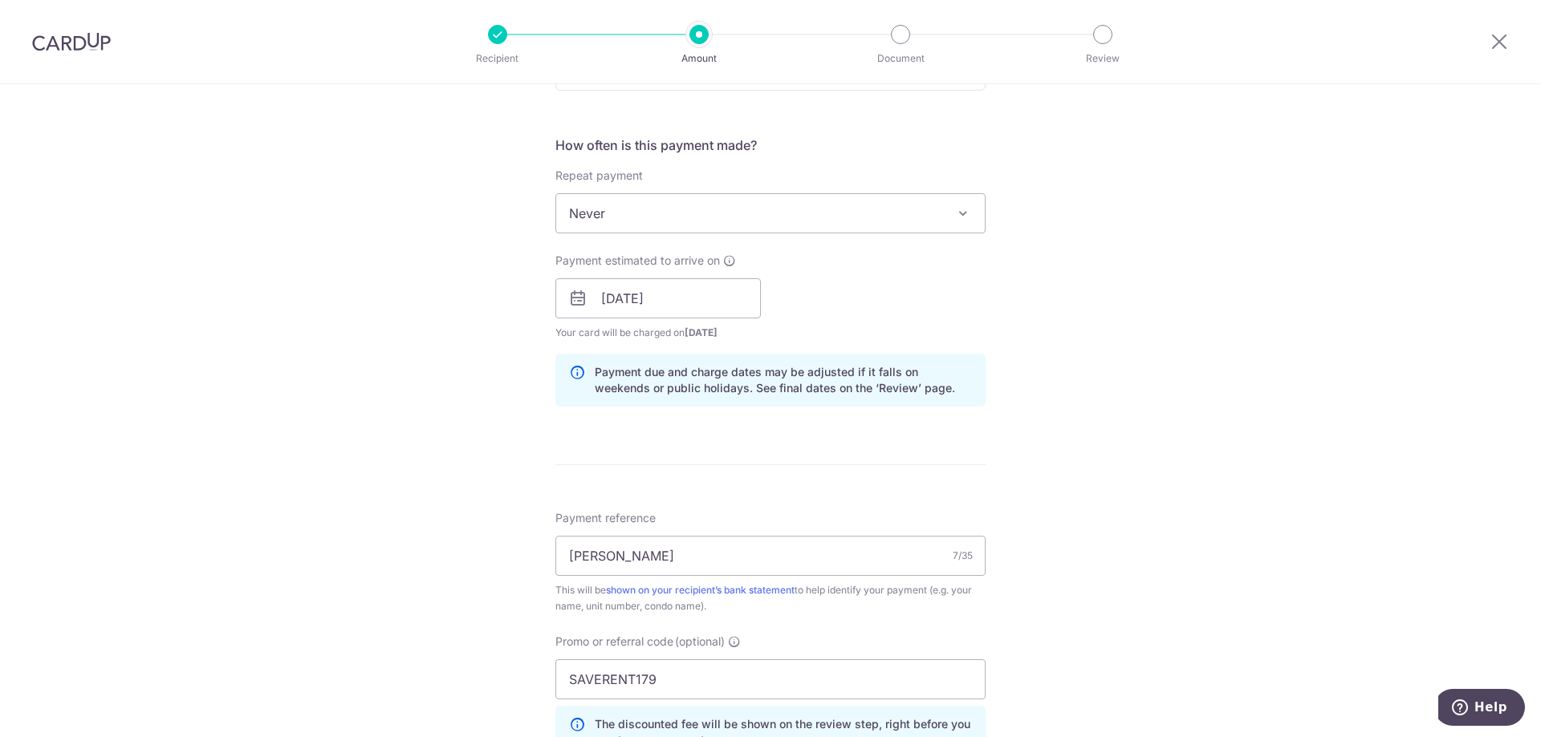
scroll to position [937, 0]
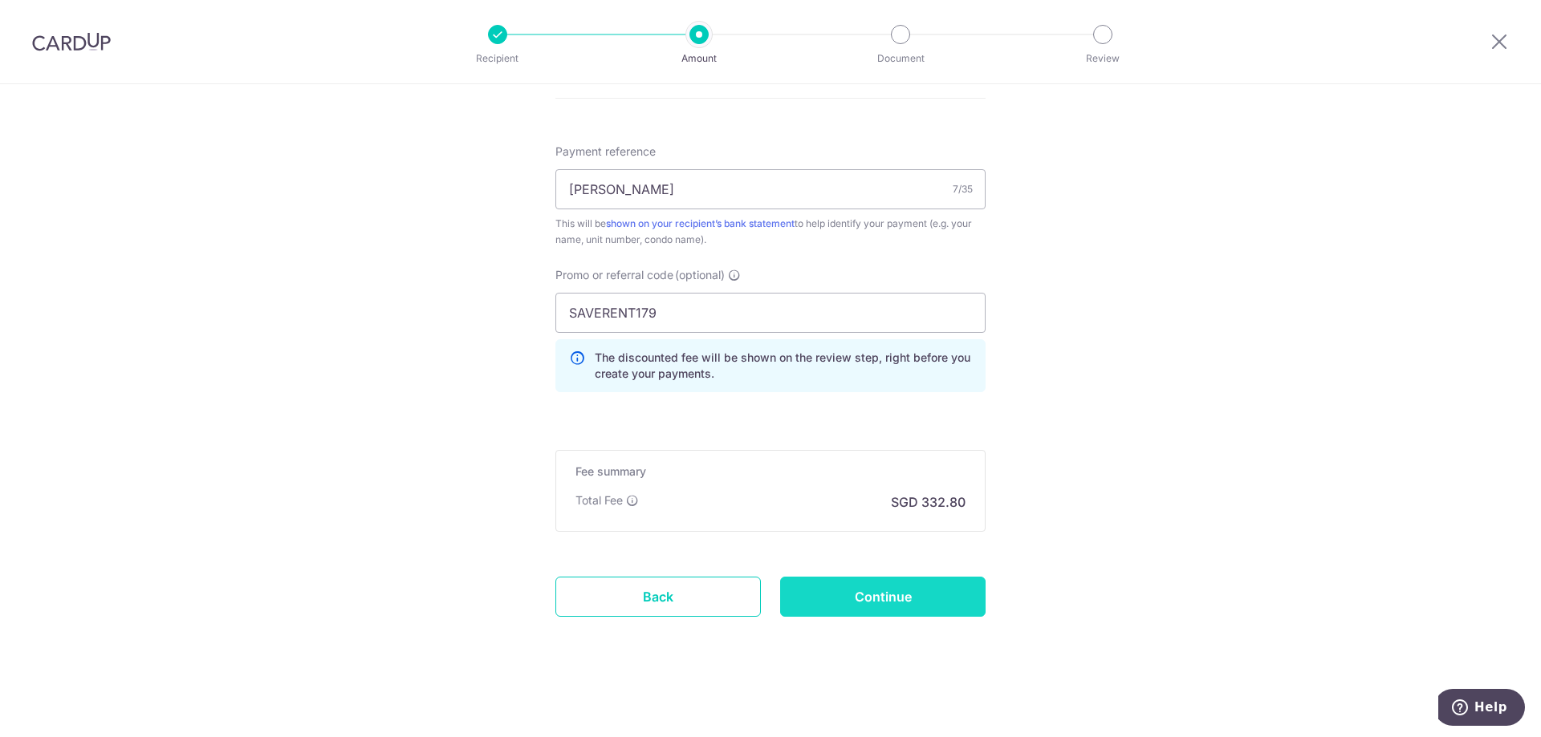
click at [815, 597] on input "Continue" at bounding box center [882, 597] width 205 height 40
type input "Create Schedule"
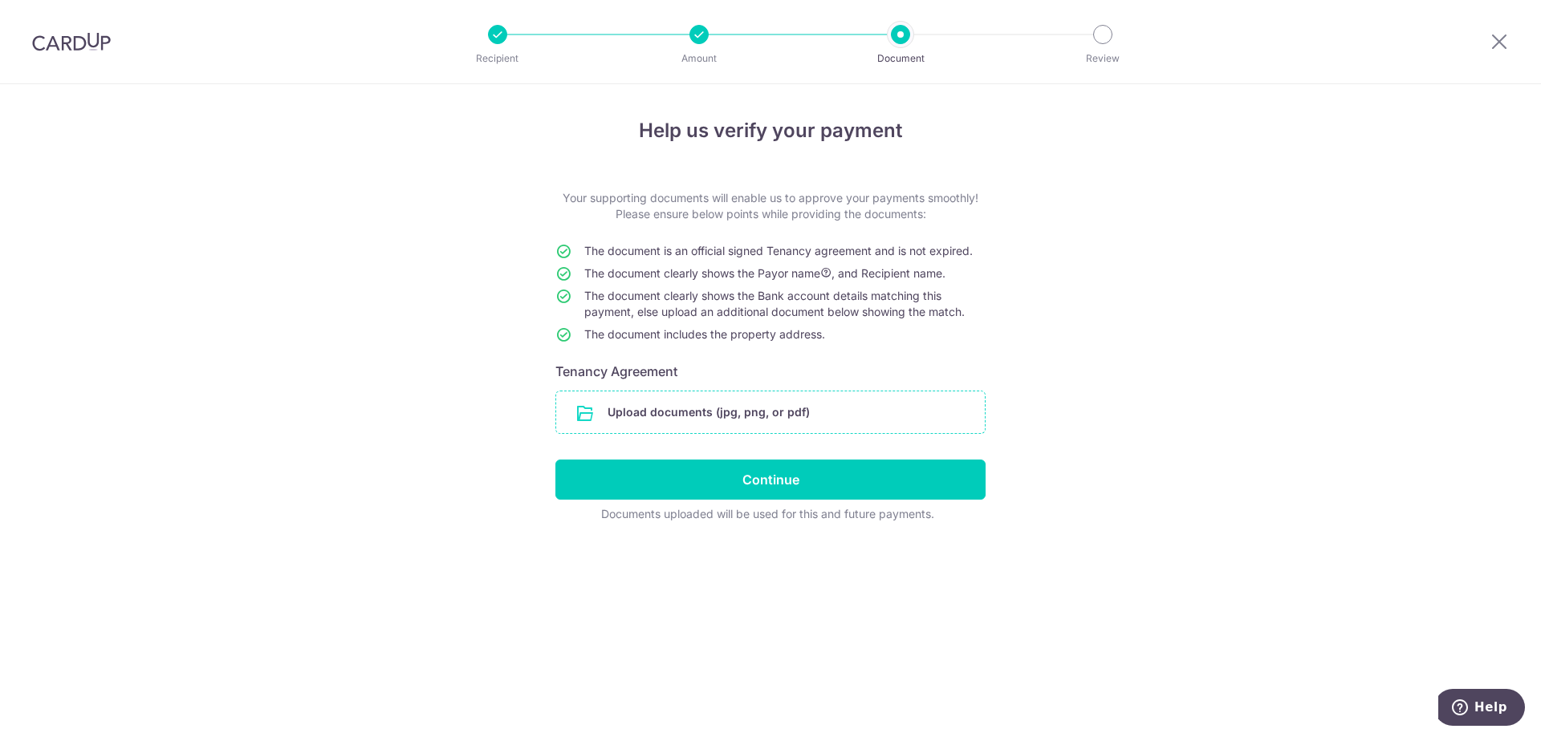
click at [802, 412] on input "file" at bounding box center [770, 413] width 429 height 42
click at [774, 417] on input "file" at bounding box center [770, 413] width 429 height 42
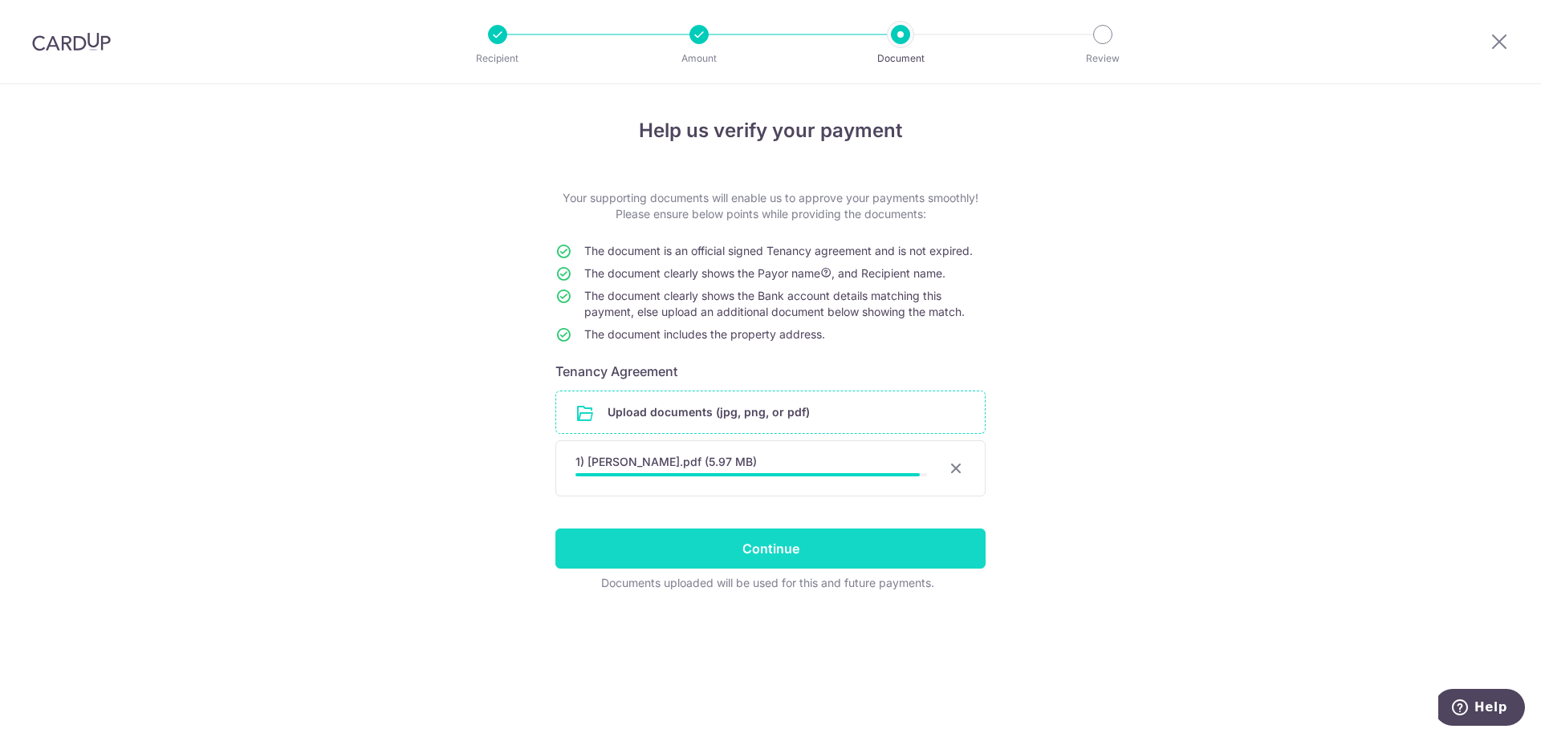
click at [832, 552] on input "Continue" at bounding box center [770, 549] width 430 height 40
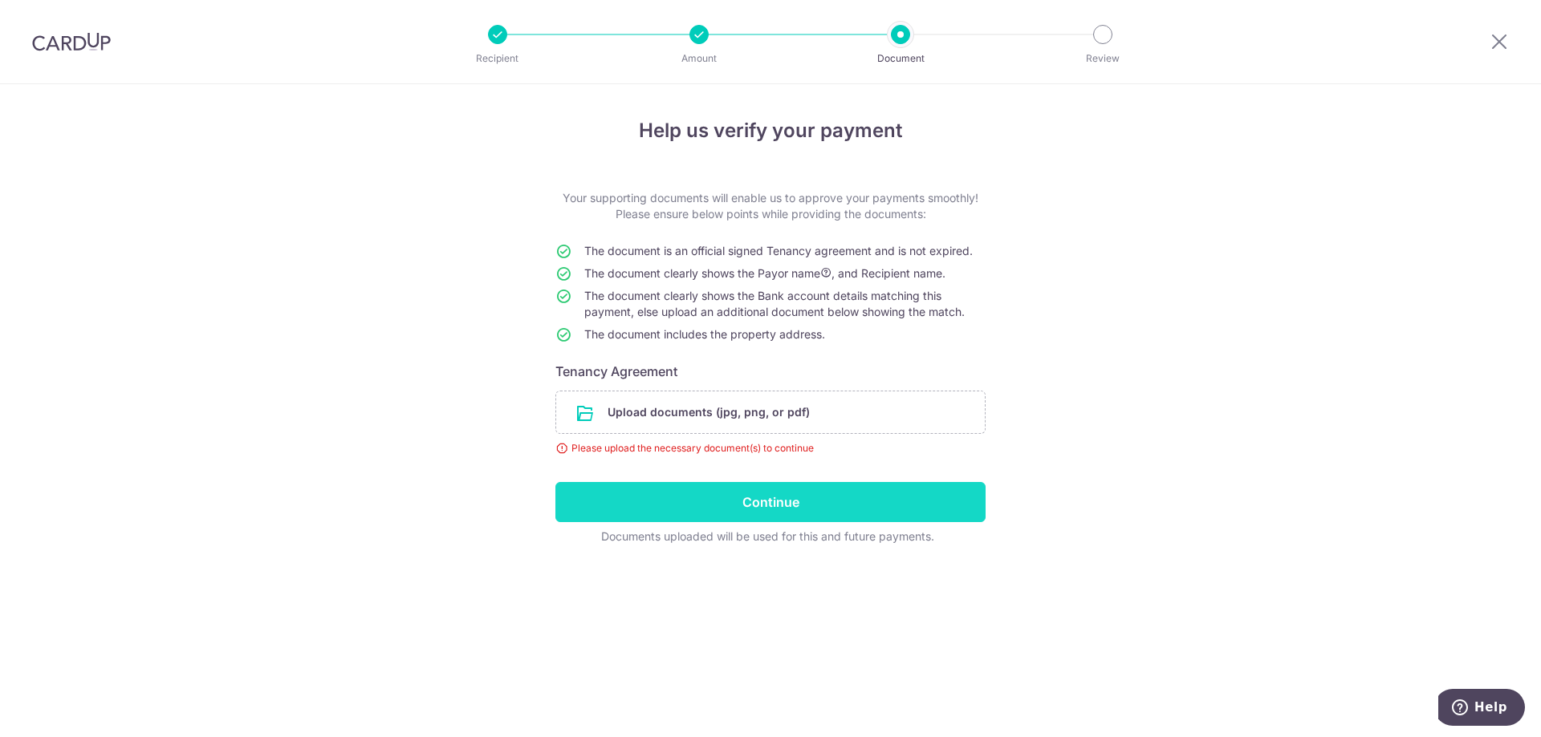
click at [835, 508] on input "Continue" at bounding box center [770, 502] width 430 height 40
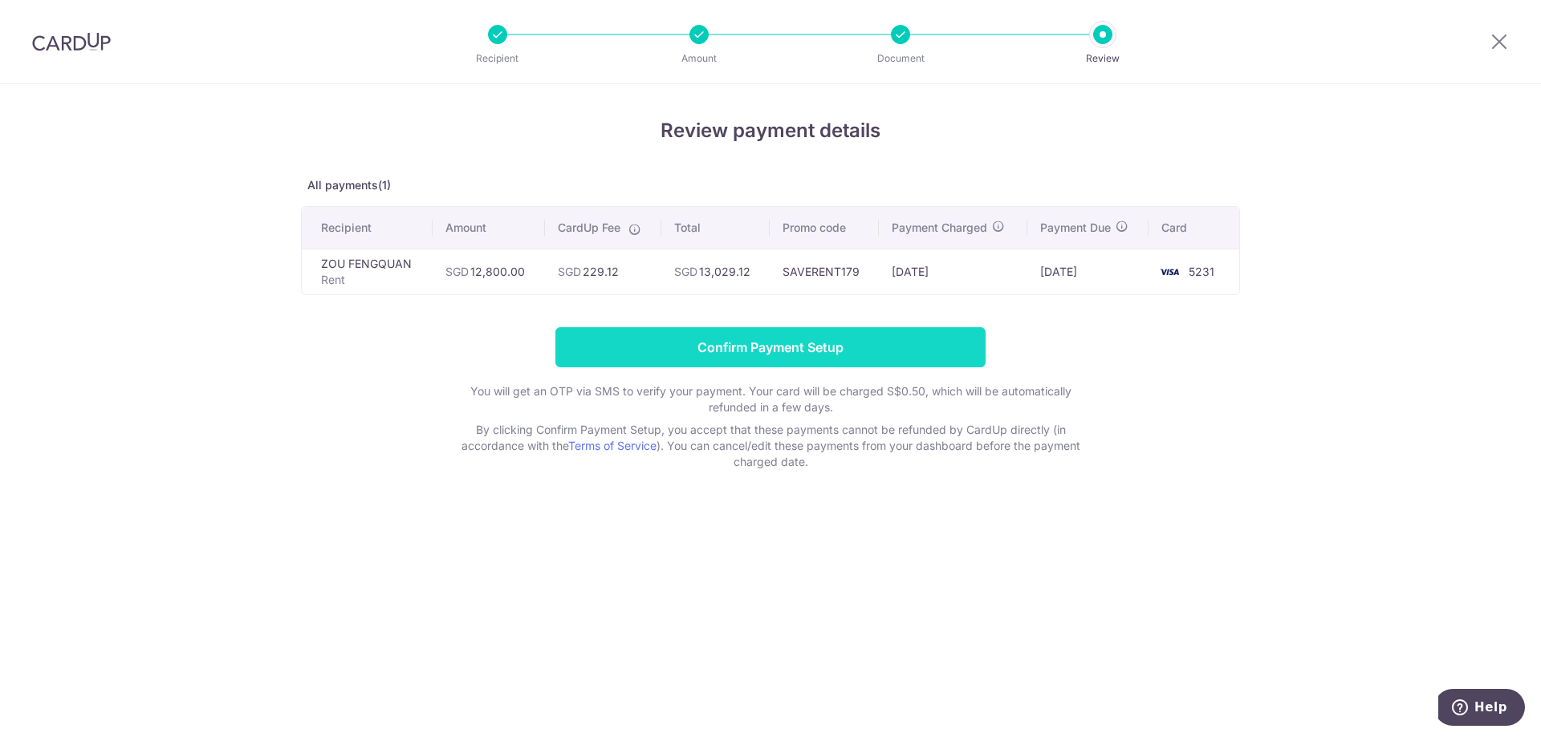
click at [812, 345] on input "Confirm Payment Setup" at bounding box center [770, 347] width 430 height 40
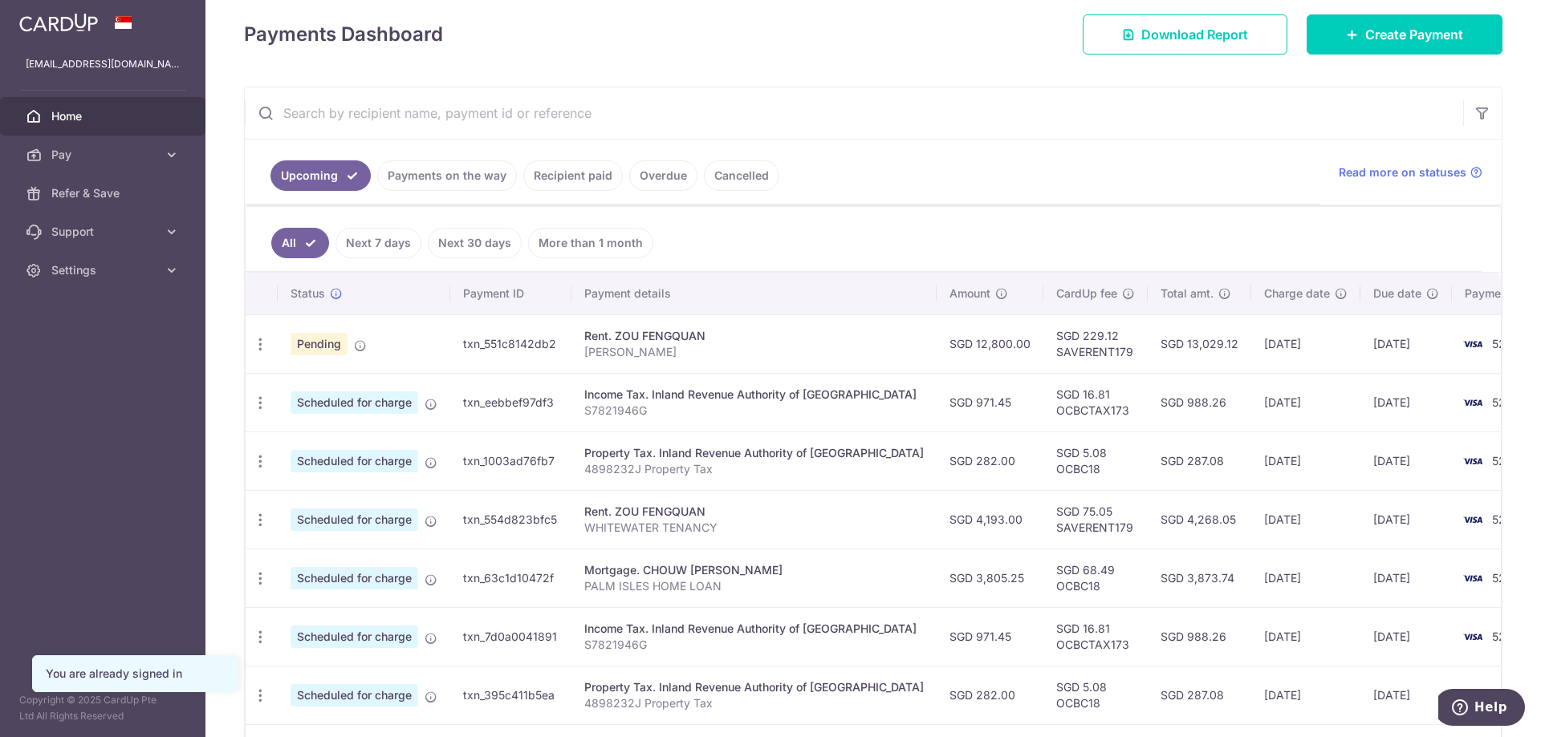
scroll to position [241, 0]
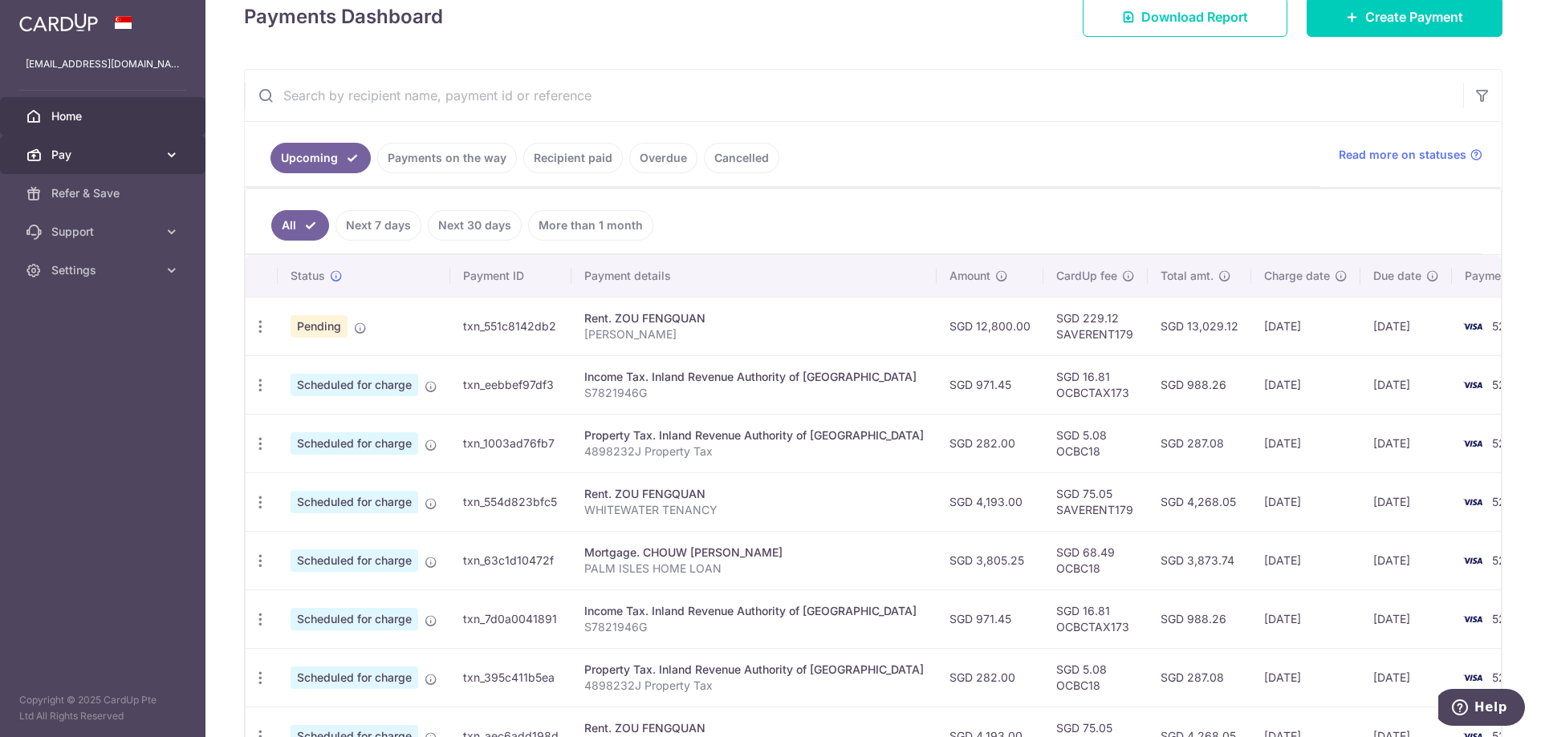
click at [45, 151] on link "Pay" at bounding box center [102, 155] width 205 height 39
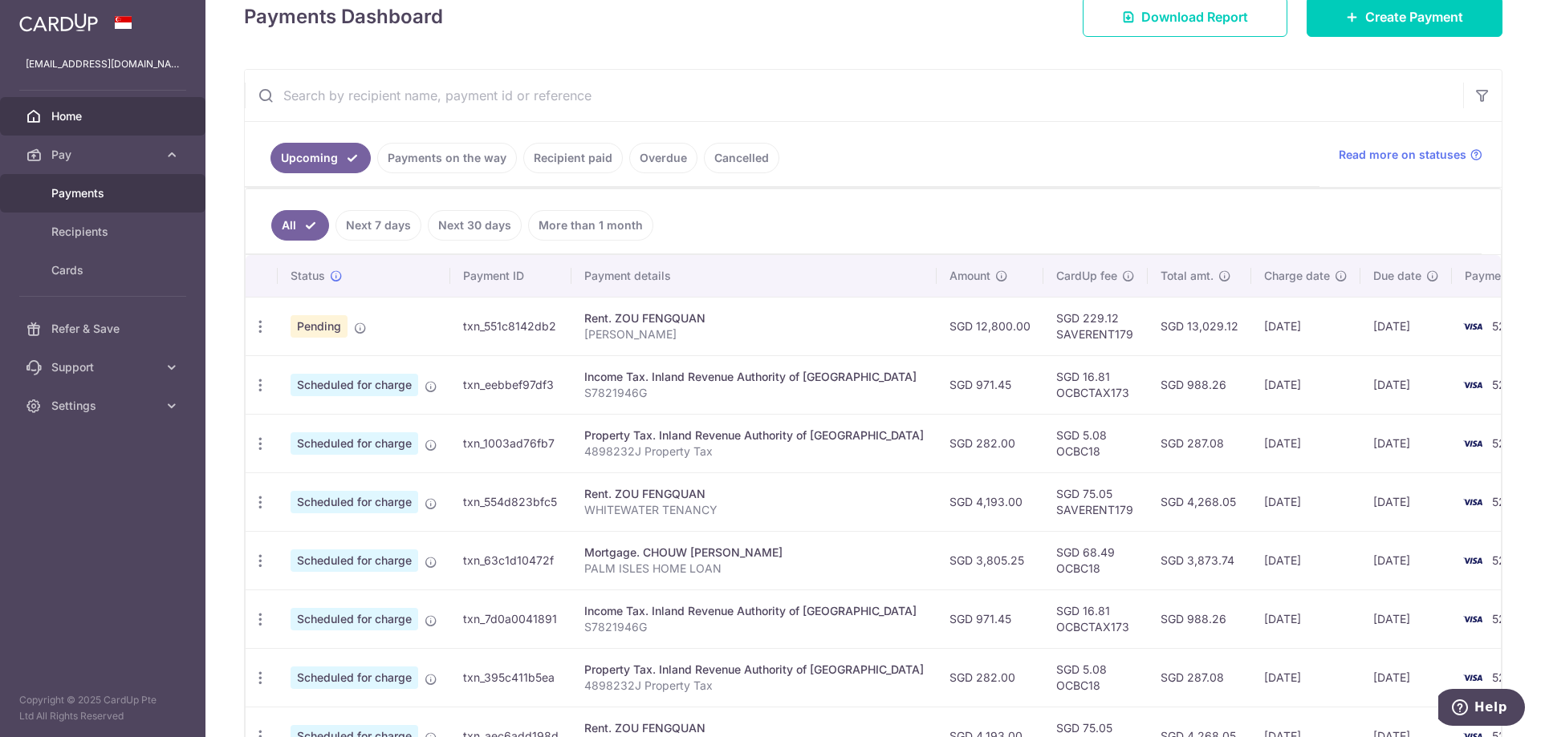
click at [108, 198] on span "Payments" at bounding box center [104, 193] width 106 height 16
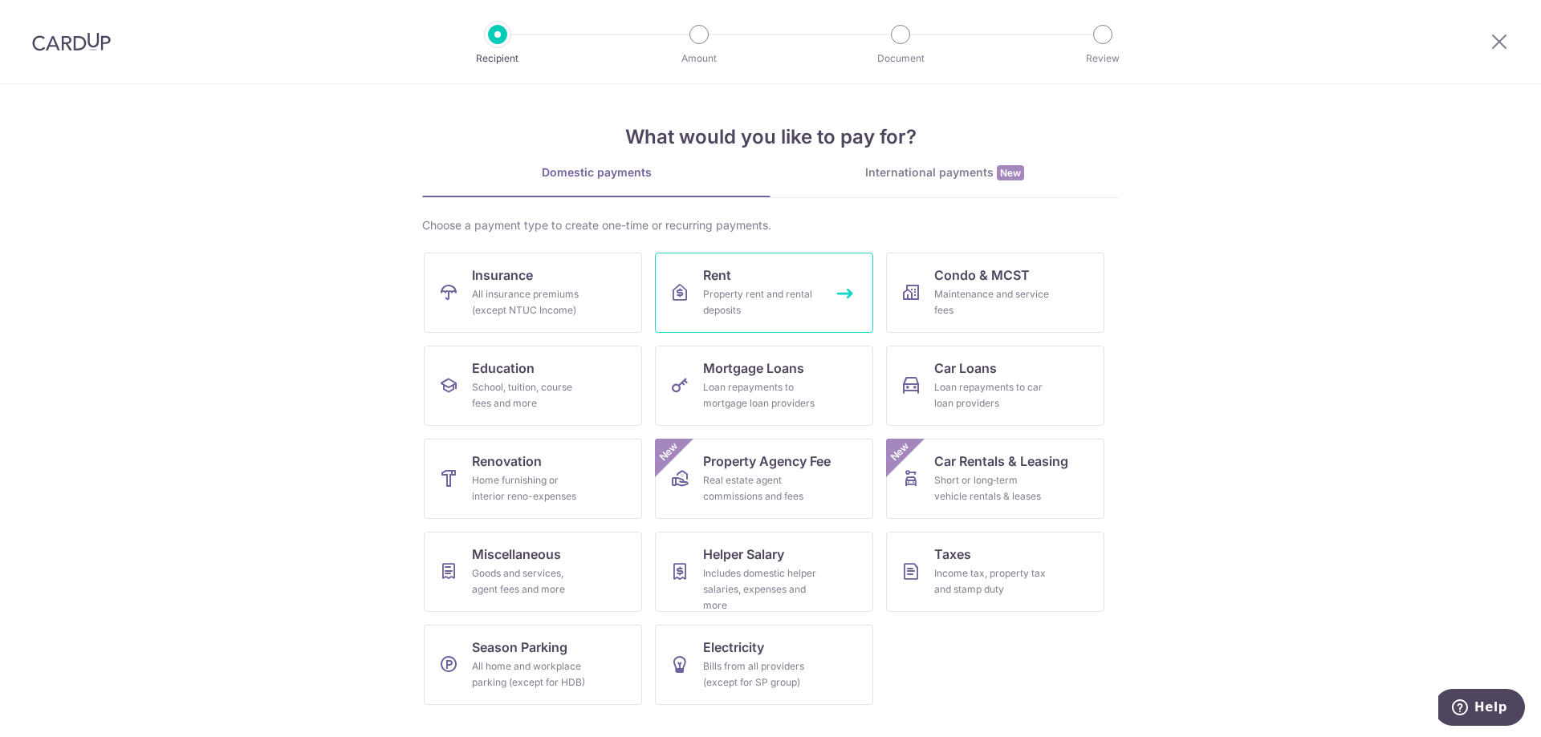
click at [785, 293] on div "Property rent and rental deposits" at bounding box center [761, 302] width 116 height 32
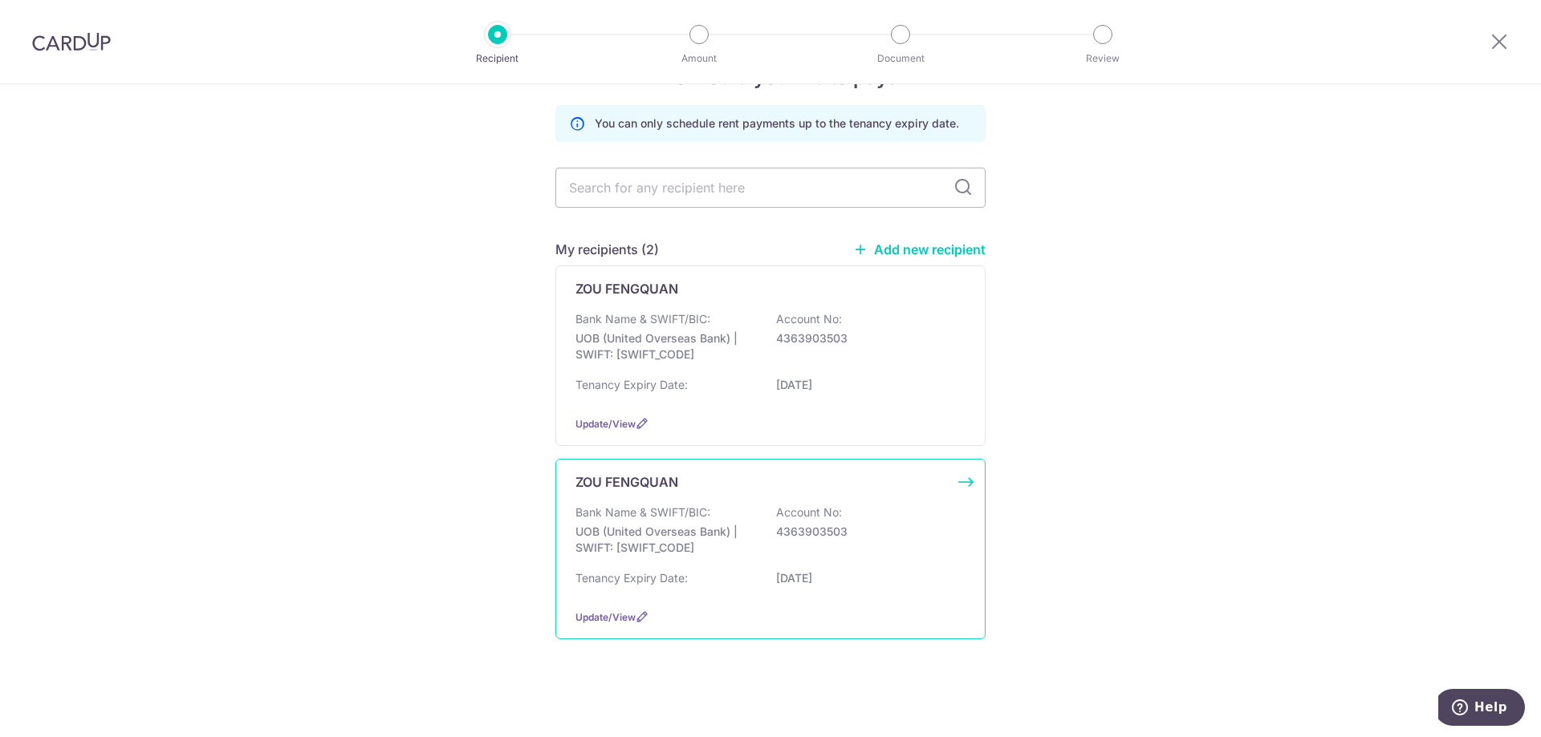
scroll to position [56, 0]
click at [705, 526] on p "UOB (United Overseas Bank) | SWIFT: UOVBSGSGXXX" at bounding box center [665, 537] width 180 height 32
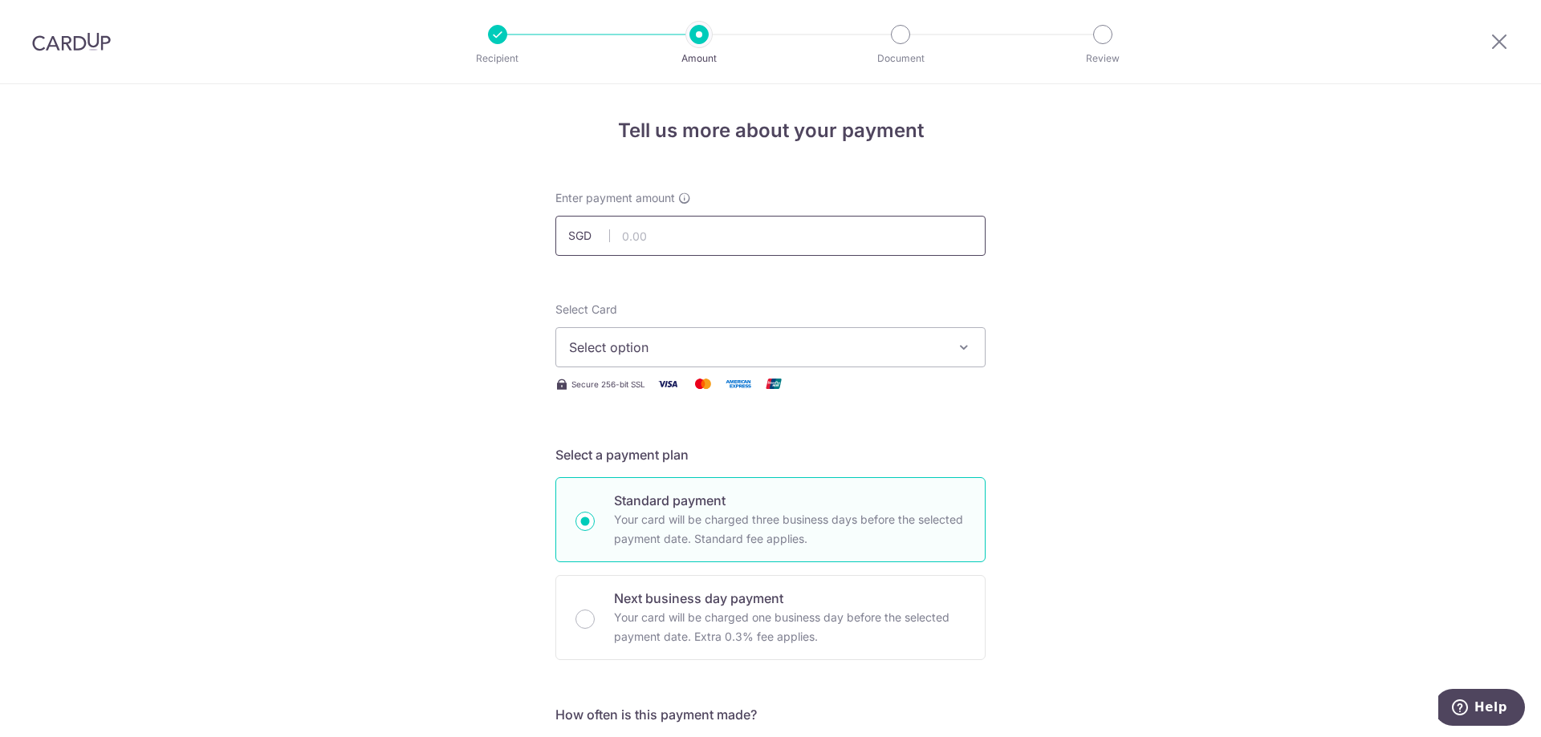
click at [710, 236] on input "text" at bounding box center [770, 236] width 430 height 40
type input "25,600.00"
click at [839, 346] on span "Select option" at bounding box center [756, 347] width 374 height 19
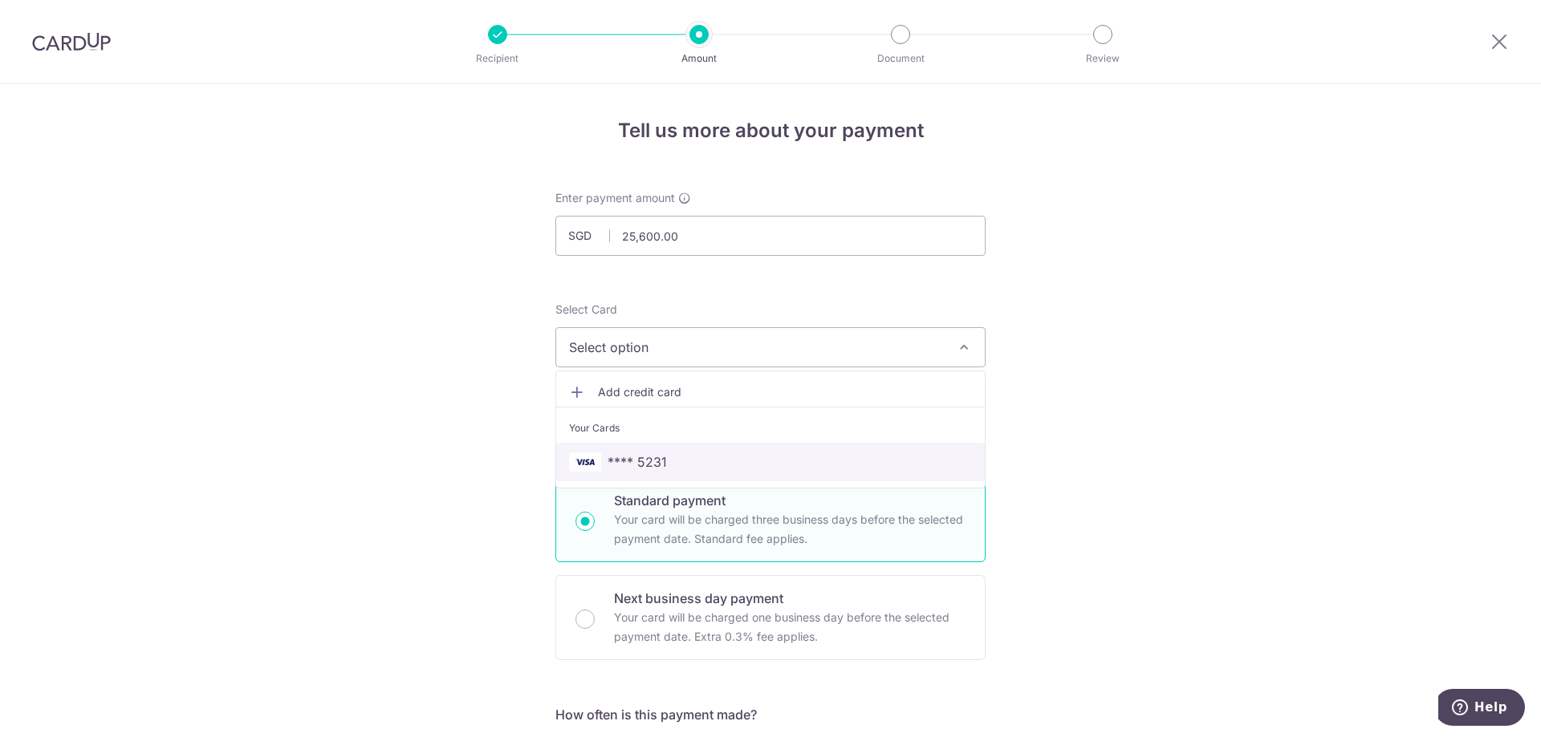
click at [831, 461] on span "**** 5231" at bounding box center [770, 462] width 403 height 19
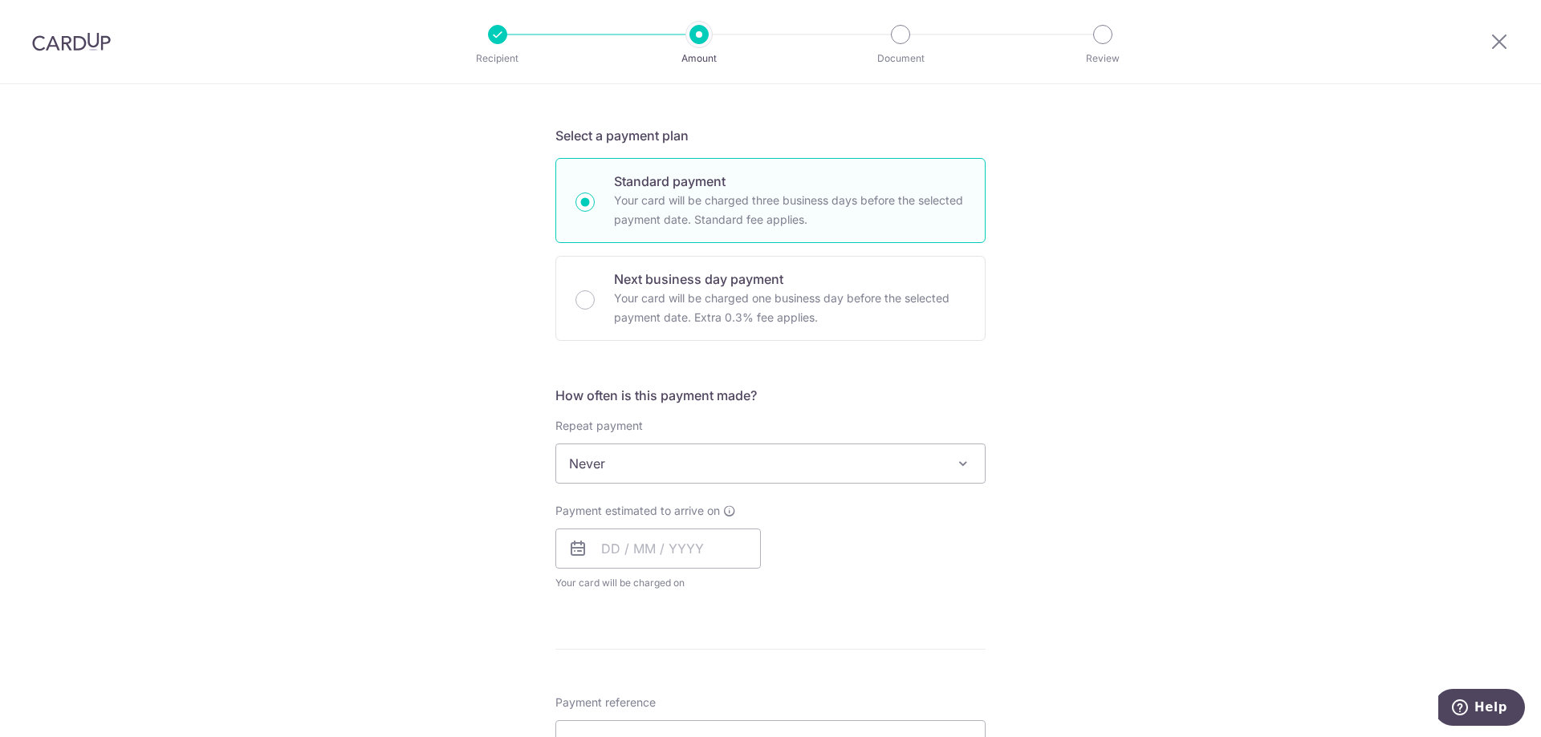
scroll to position [321, 0]
click at [604, 546] on input "text" at bounding box center [657, 547] width 205 height 40
type input "[DATE]"
click at [1029, 555] on div "Tell us more about your payment Enter payment amount SGD 25,600.00 25600.00 Sel…" at bounding box center [770, 489] width 1541 height 1452
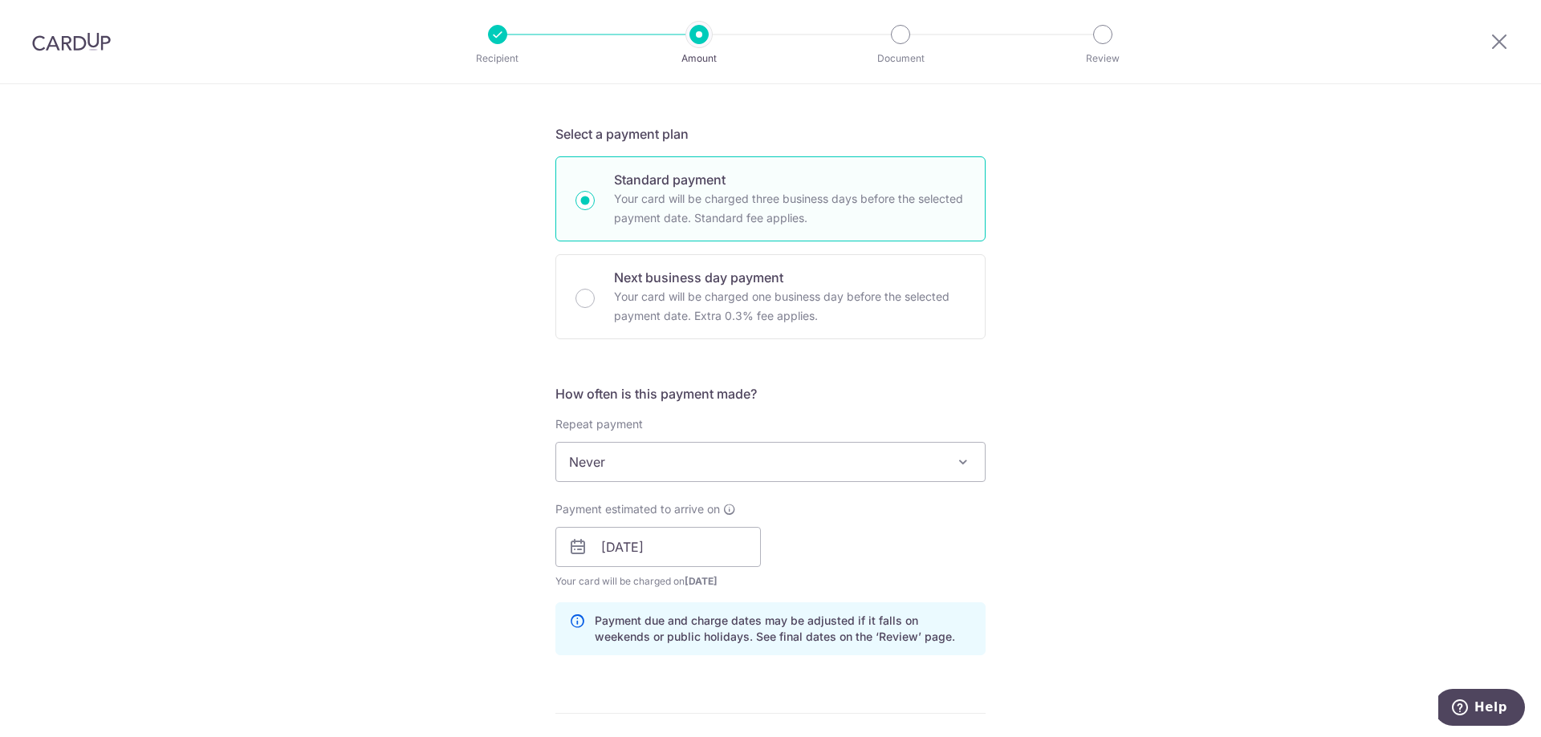
scroll to position [642, 0]
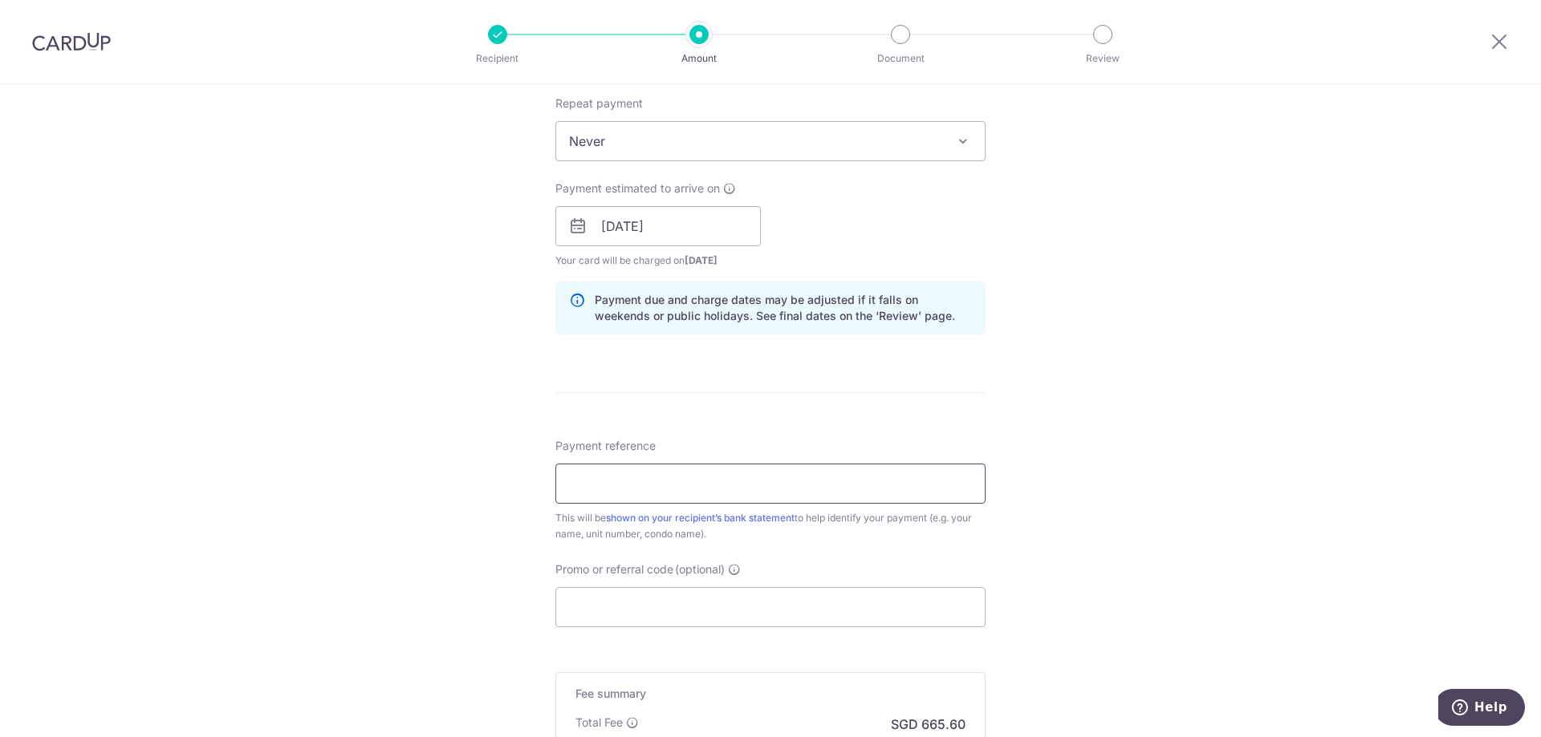
click at [814, 499] on input "Payment reference" at bounding box center [770, 484] width 430 height 40
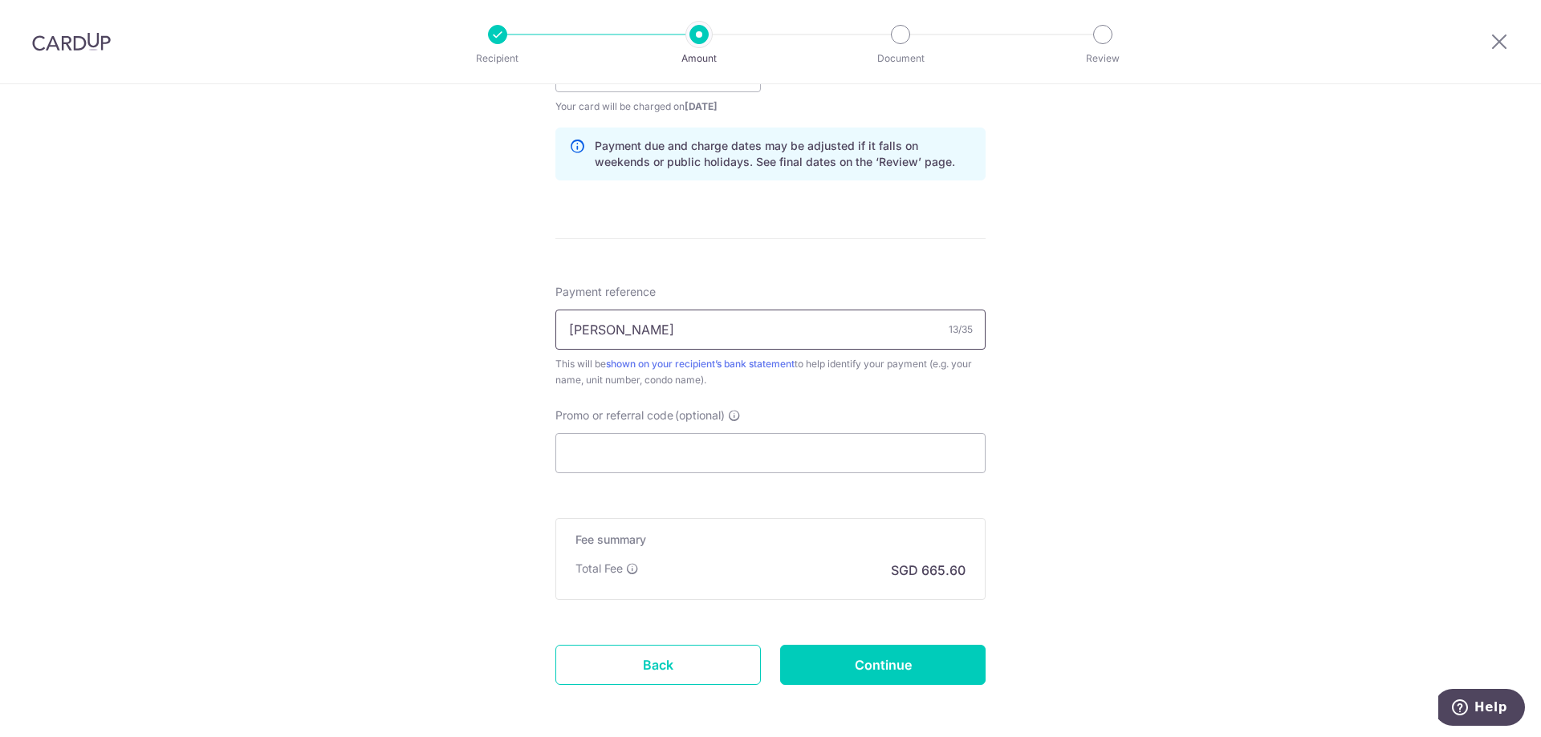
scroll to position [803, 0]
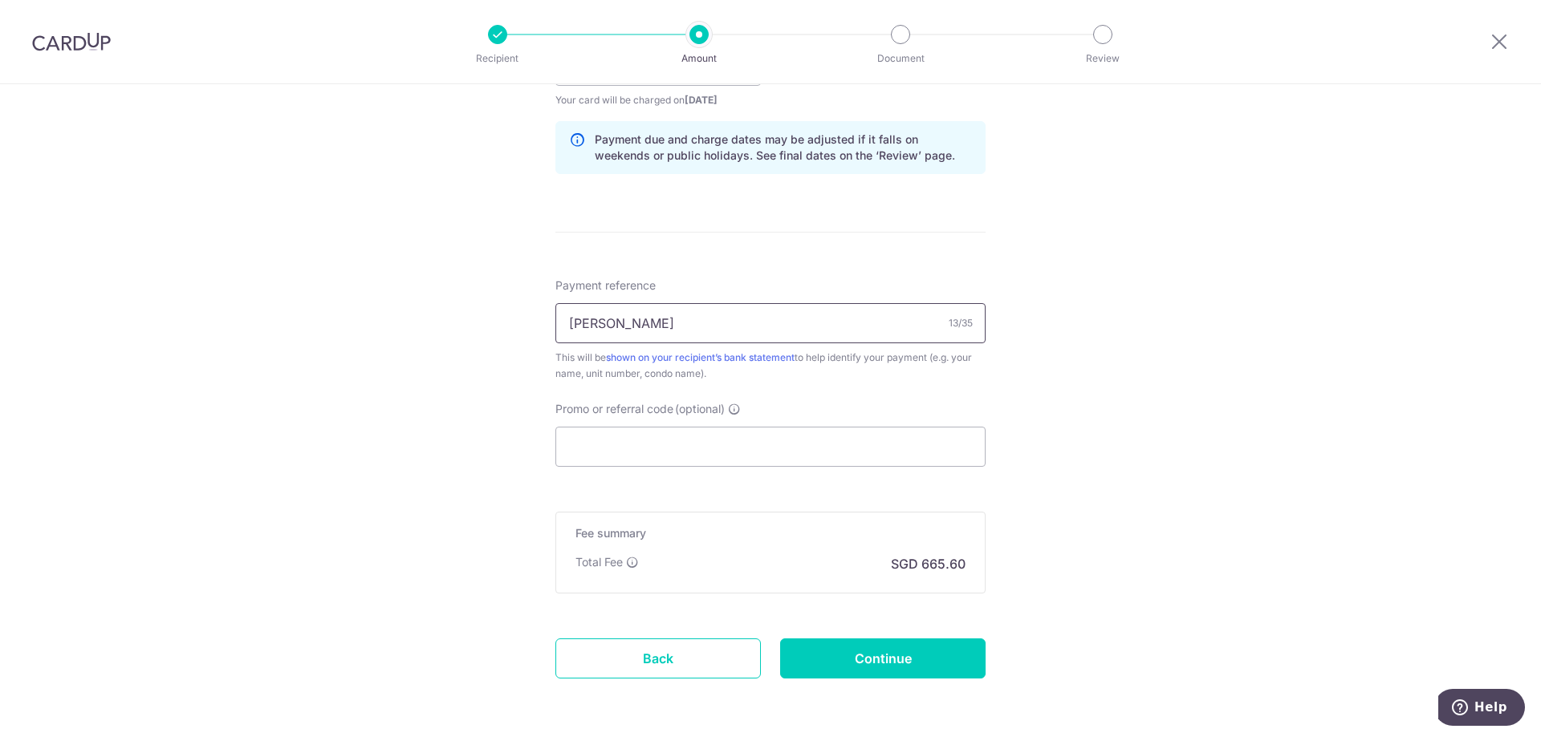
type input "FRANK DEPOSIT"
paste input "SAVERENT179"
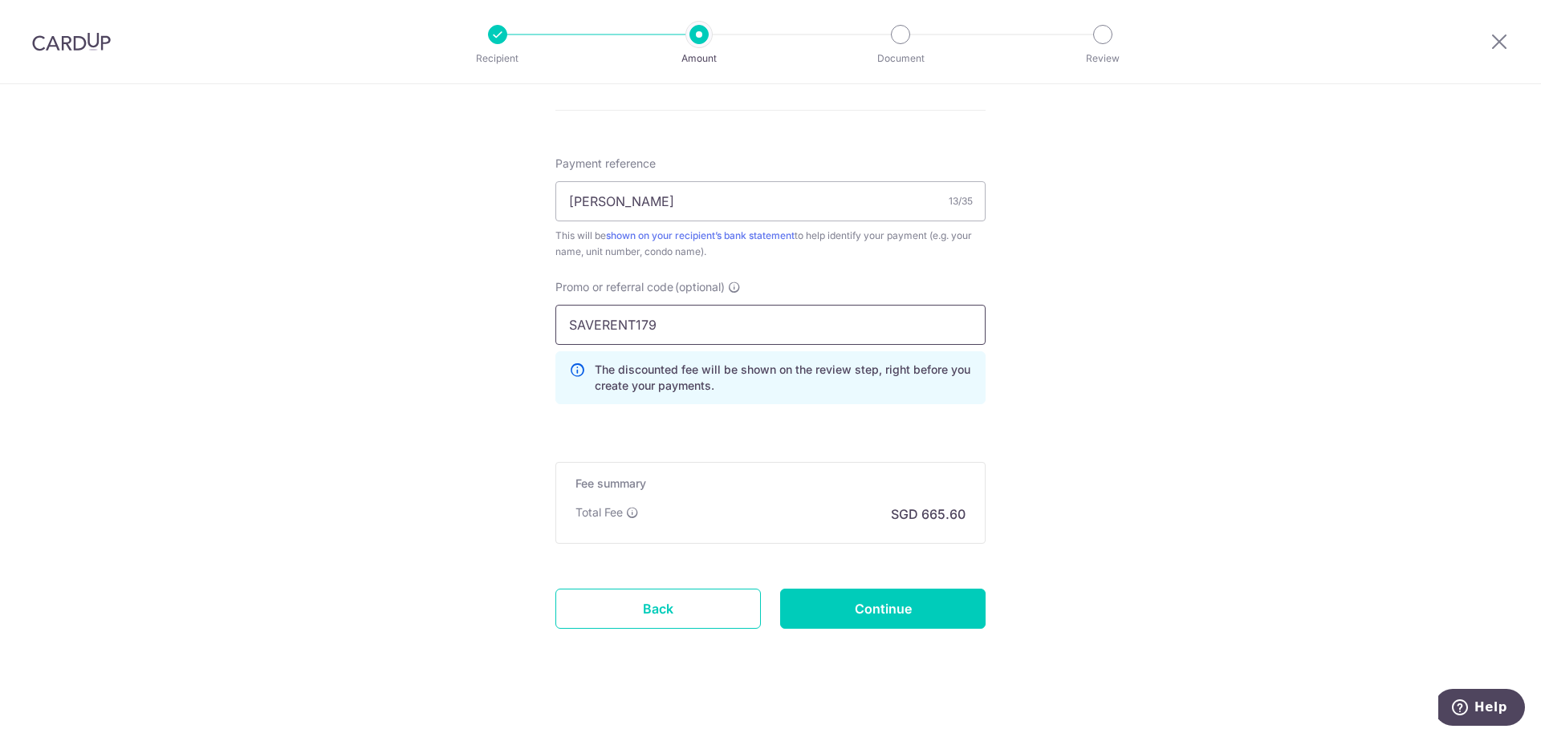
scroll to position [937, 0]
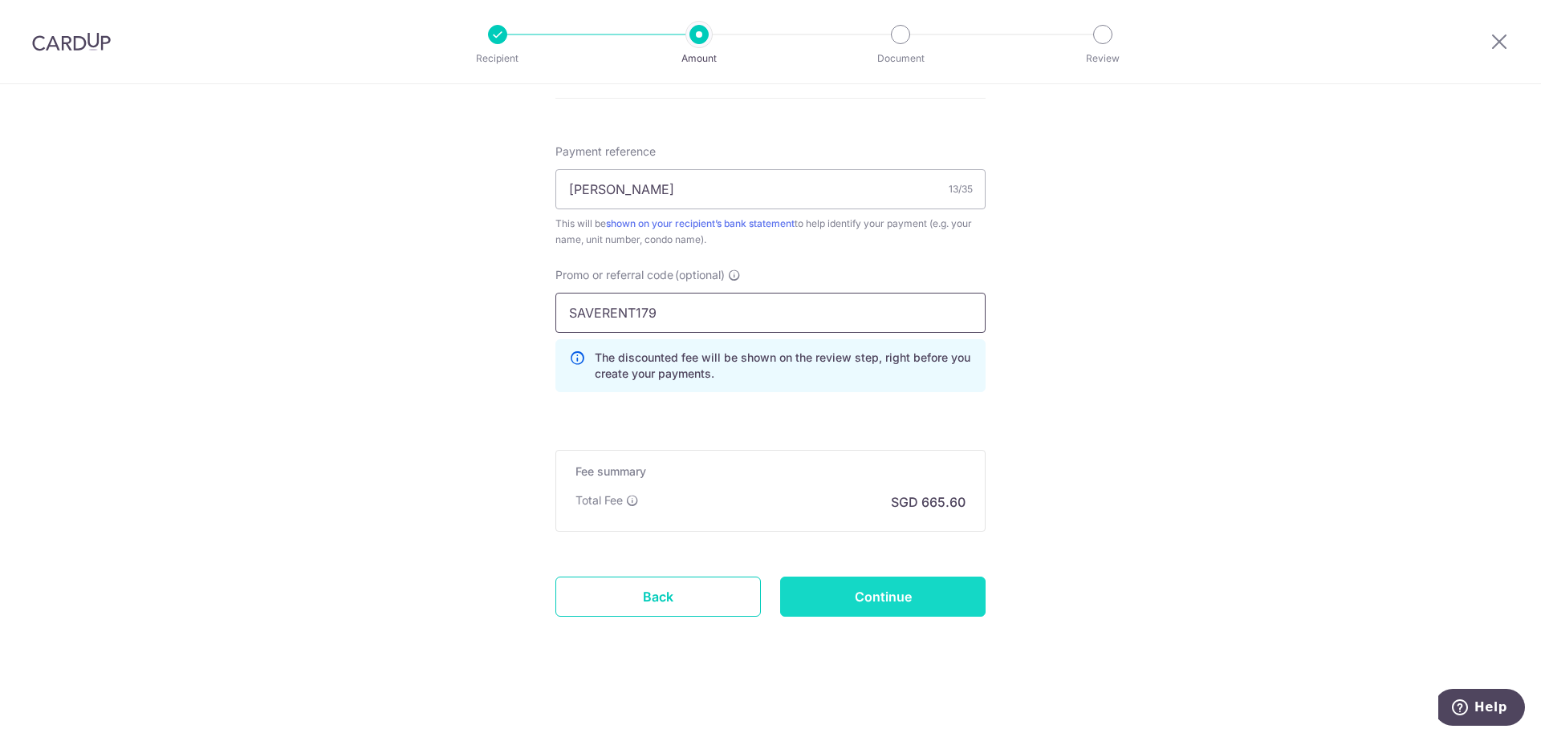
type input "SAVERENT179"
click at [880, 583] on input "Continue" at bounding box center [882, 597] width 205 height 40
type input "Create Schedule"
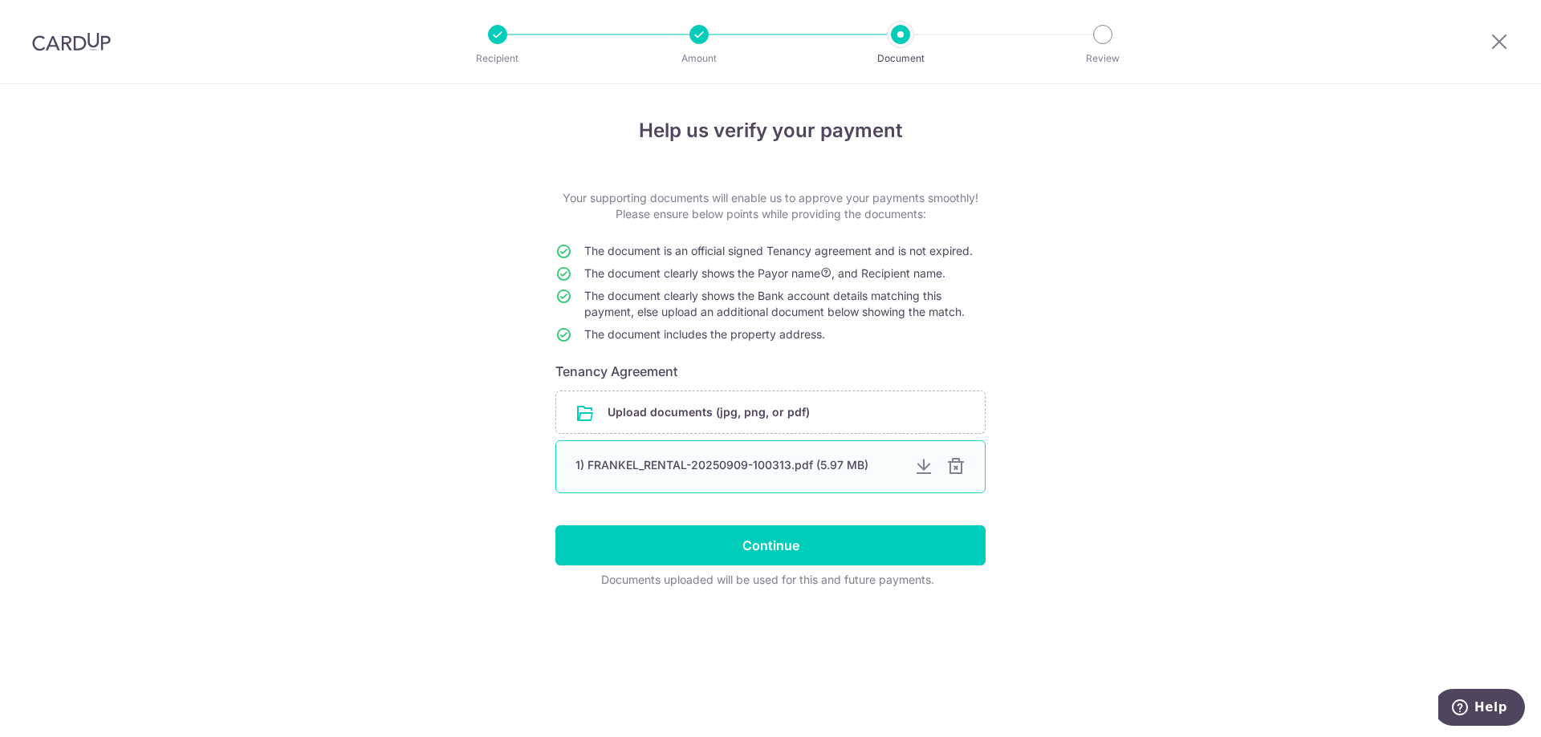
click at [823, 473] on div "1) FRANKEL_RENTAL-20250909-100313.pdf (5.97 MB)" at bounding box center [738, 465] width 326 height 16
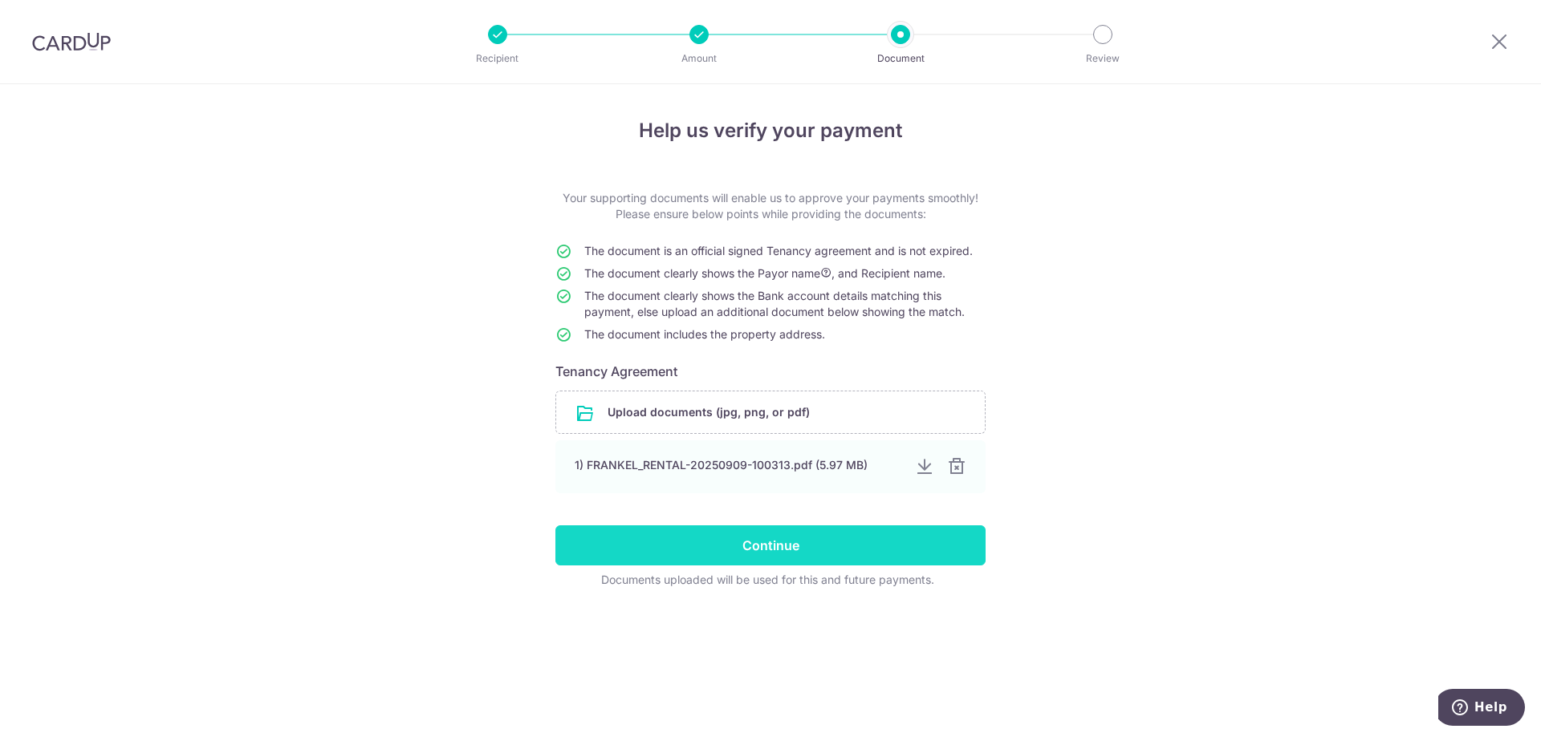
click at [834, 542] on input "Continue" at bounding box center [770, 546] width 430 height 40
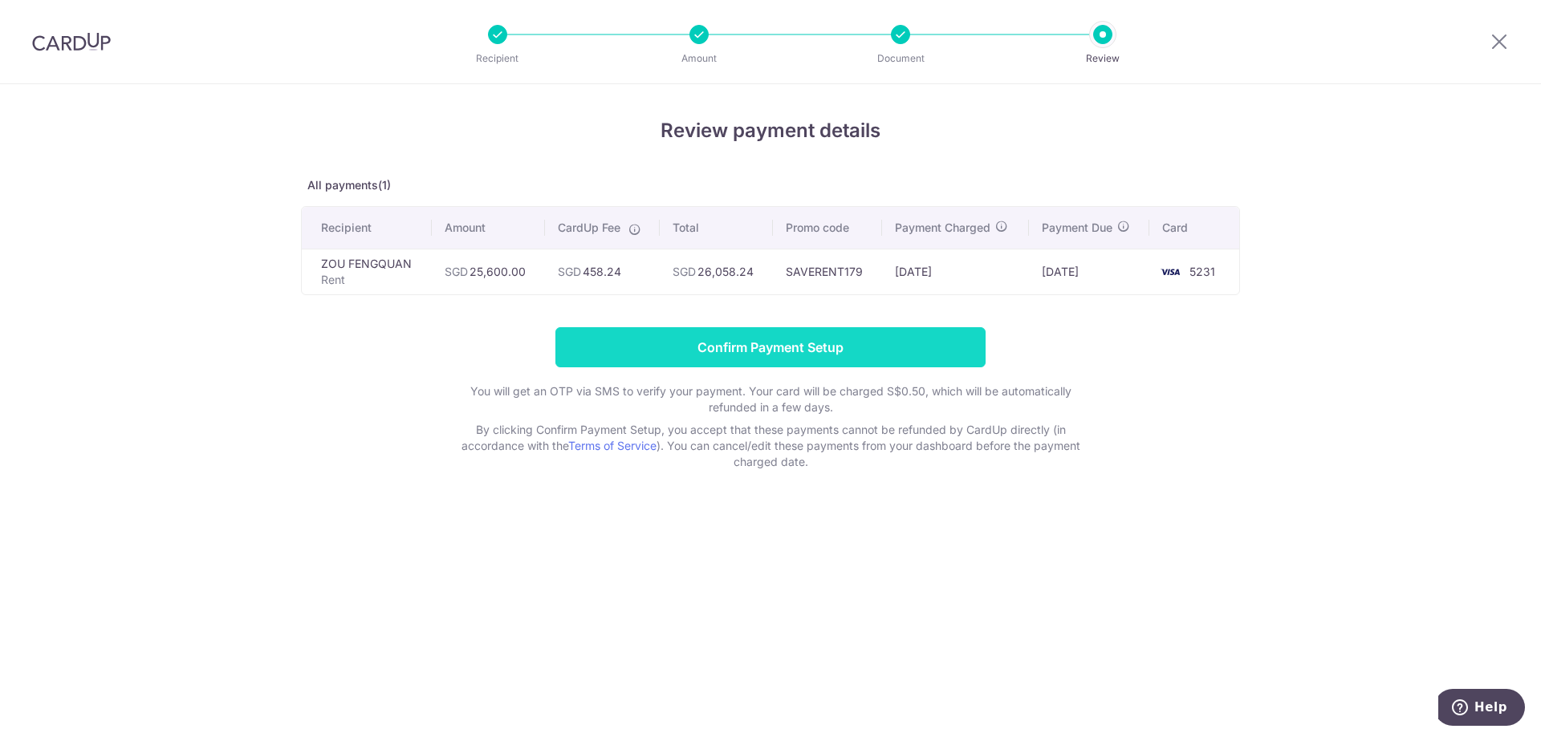
click at [836, 354] on input "Confirm Payment Setup" at bounding box center [770, 347] width 430 height 40
